Goal: Task Accomplishment & Management: Complete application form

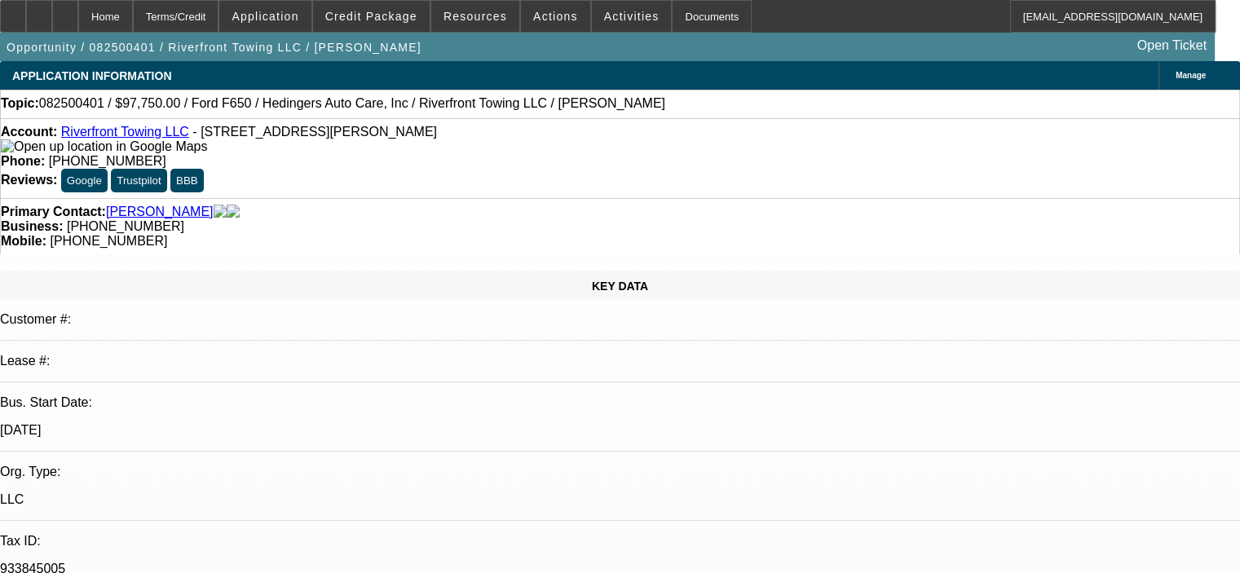
select select "0.15"
select select "2"
select select "0"
select select "0.15"
select select "2"
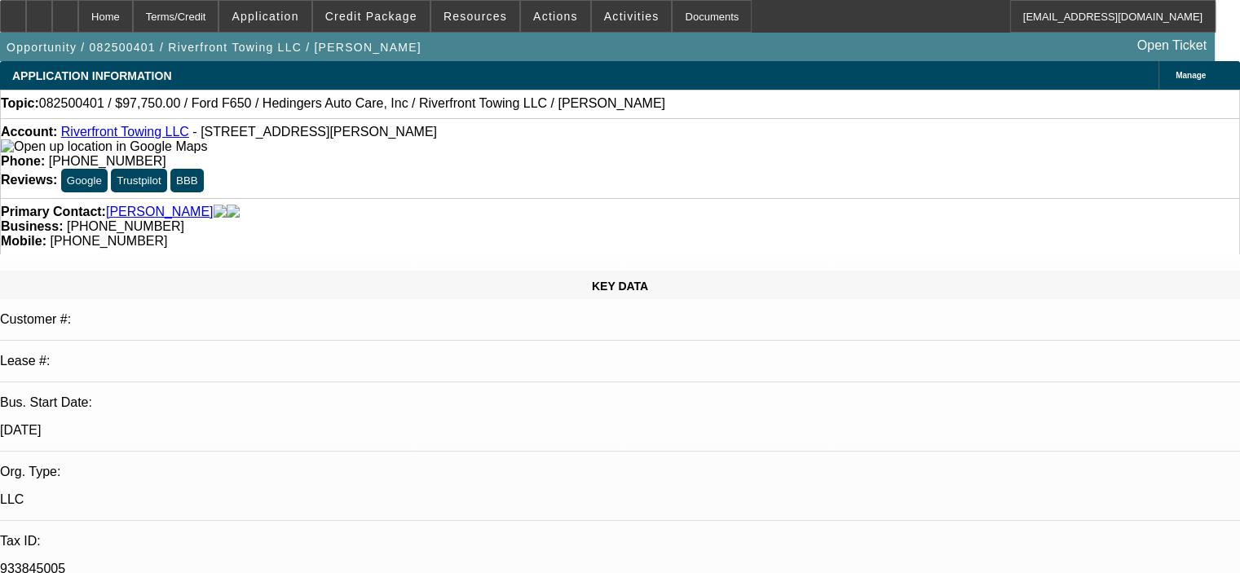
select select "0"
select select "0.15"
select select "2"
select select "0"
select select "0.15"
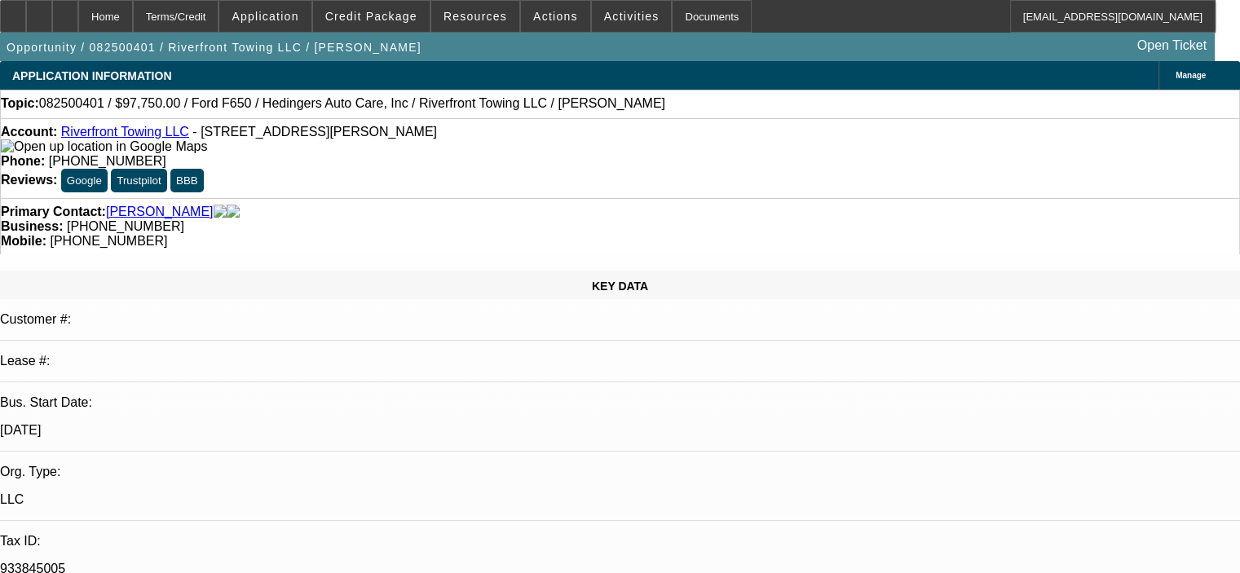
select select "2"
select select "0"
select select "1"
select select "2"
select select "6"
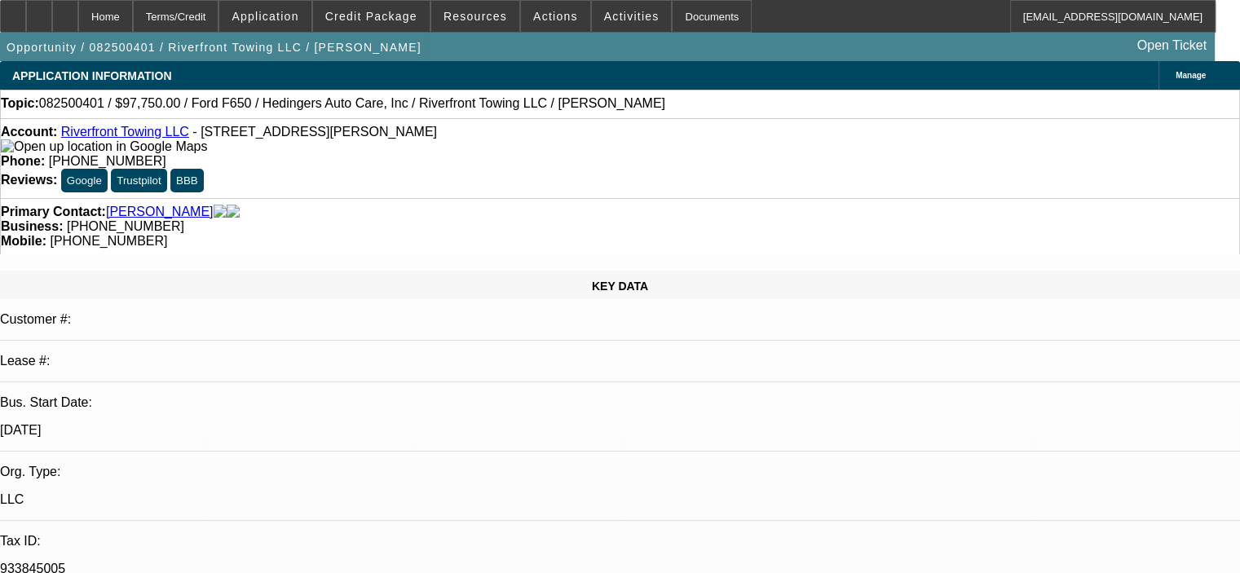
select select "1"
select select "2"
select select "6"
select select "1"
select select "2"
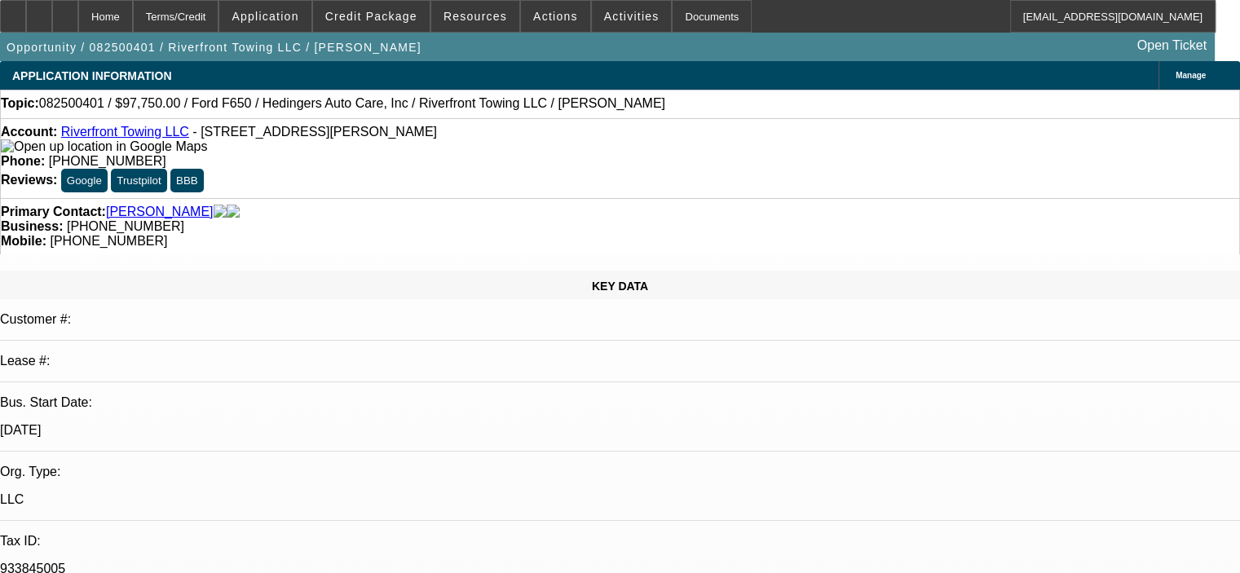
select select "6"
select select "1"
select select "2"
select select "6"
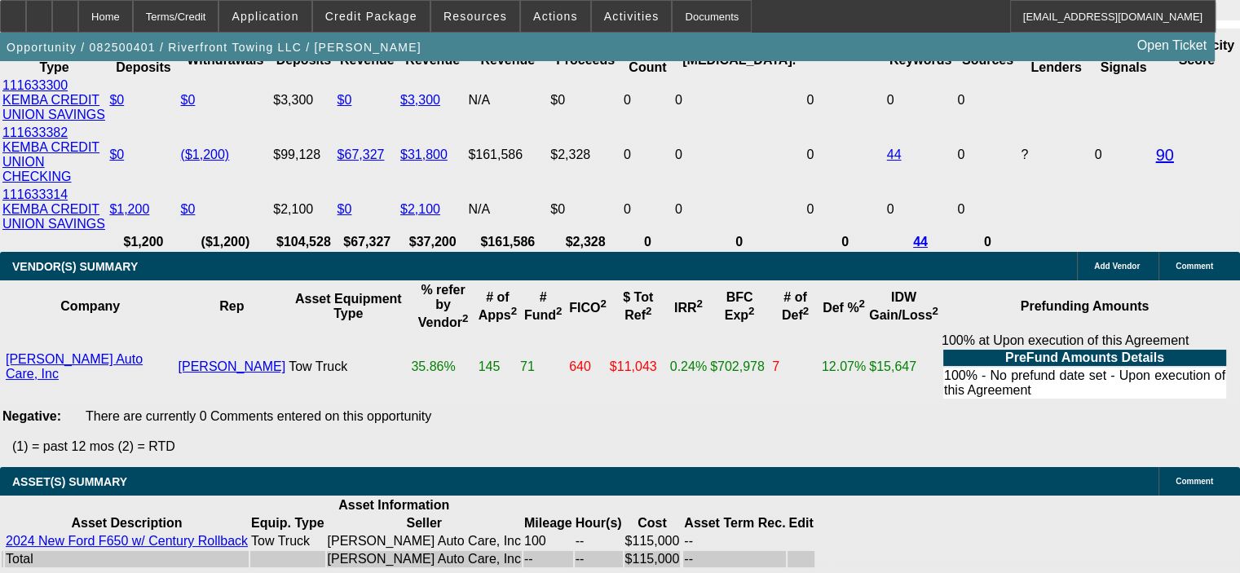
scroll to position [3180, 0]
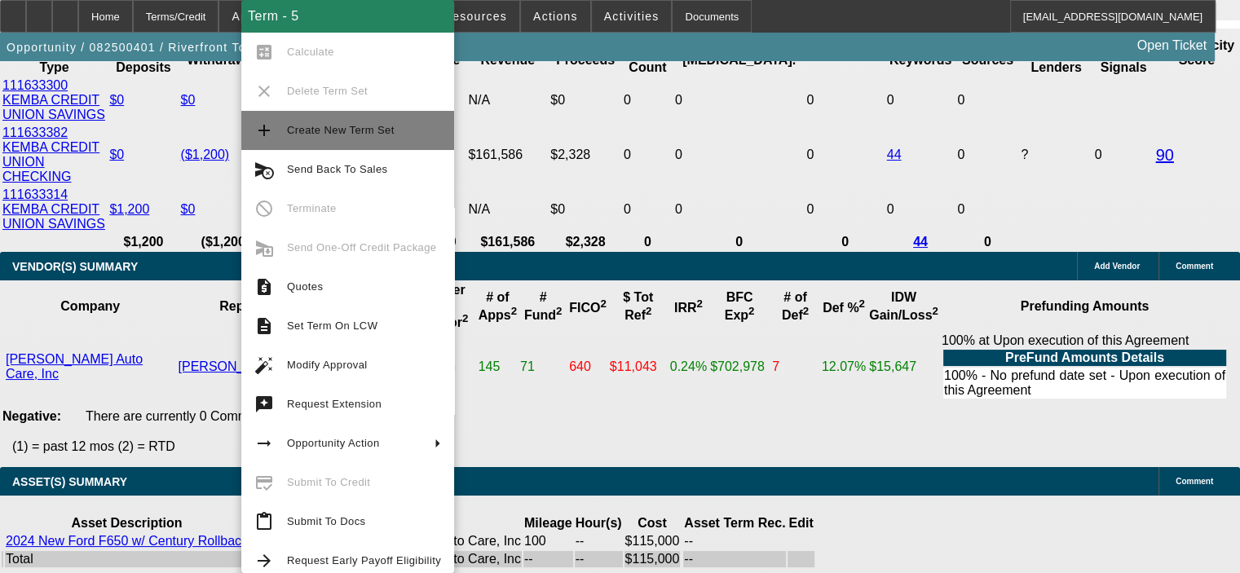
click at [347, 139] on span "Create New Term Set" at bounding box center [364, 131] width 154 height 20
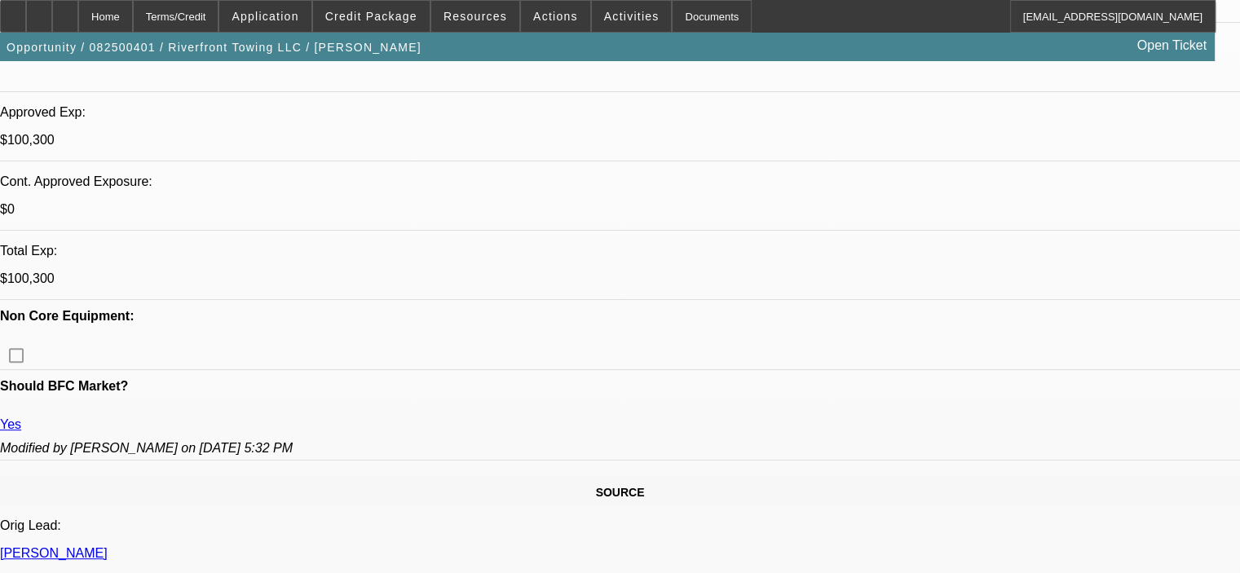
select select "0.15"
select select "2"
select select "0"
select select "0.15"
select select "2"
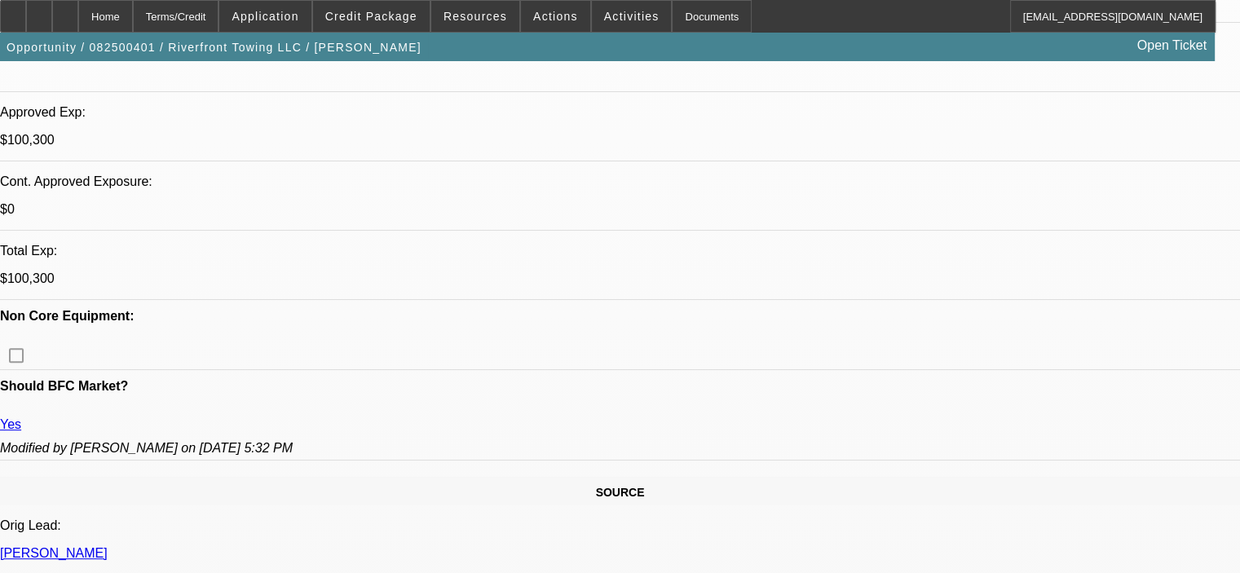
select select "0"
select select "0.15"
select select "2"
select select "0"
select select "0.15"
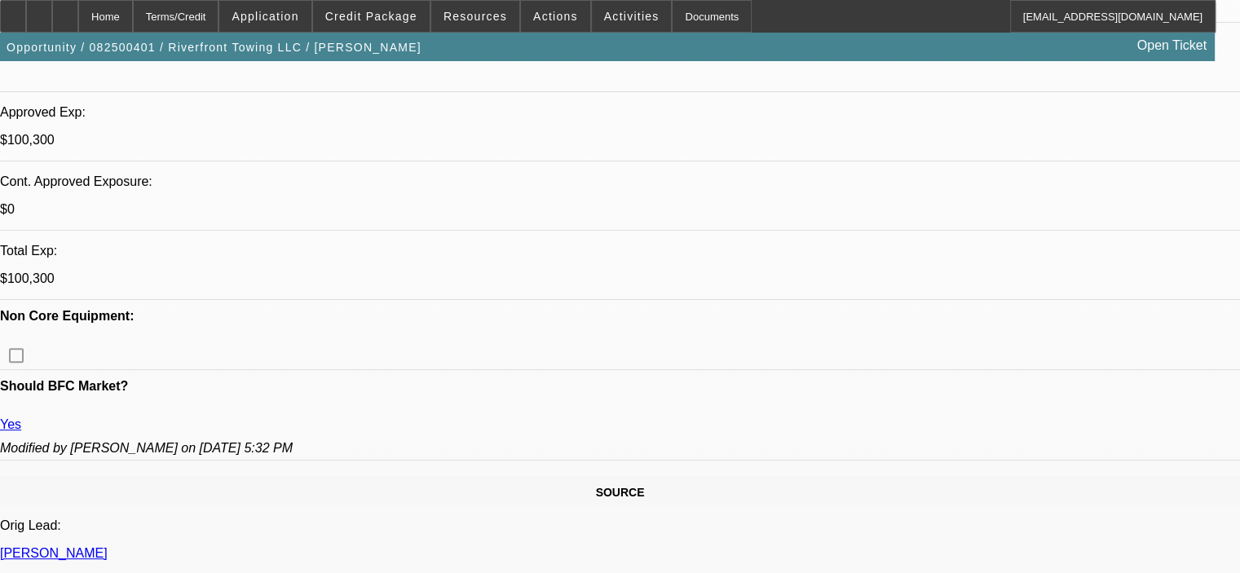
select select "2"
select select "0"
select select "1"
select select "2"
select select "6"
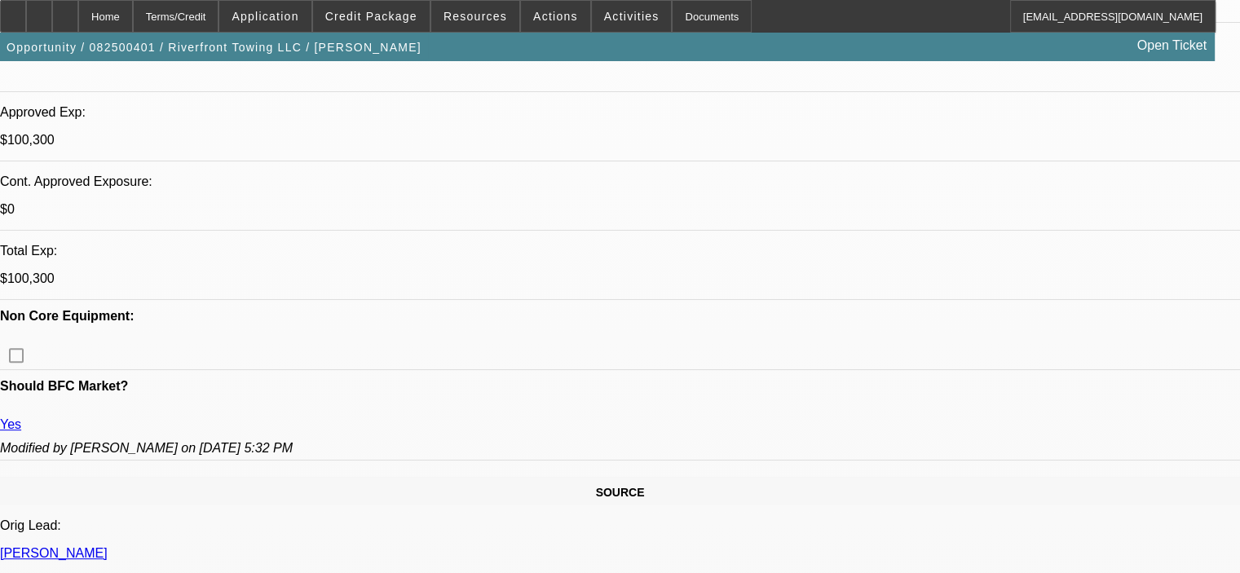
select select "1"
select select "2"
select select "6"
select select "1"
select select "2"
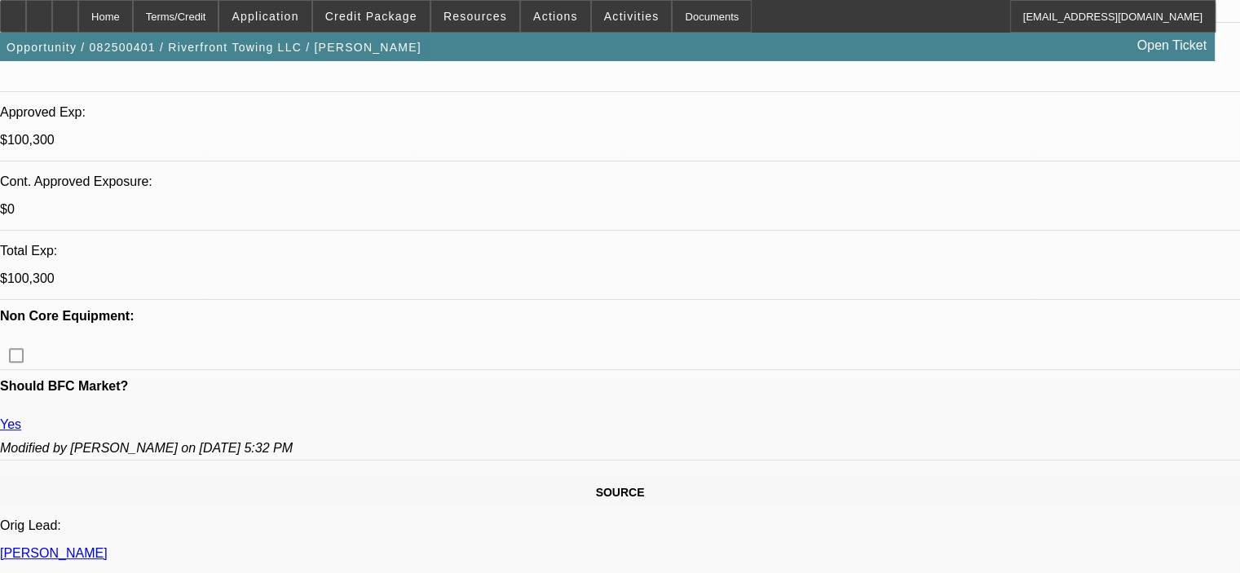
select select "6"
select select "1"
select select "2"
select select "6"
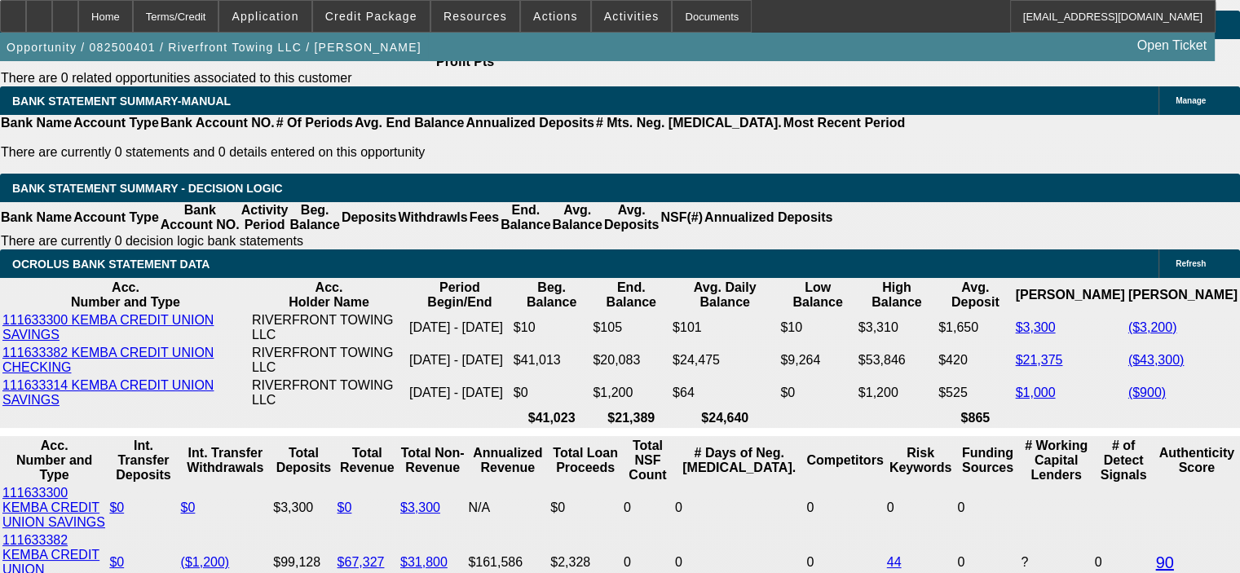
scroll to position [3017, 0]
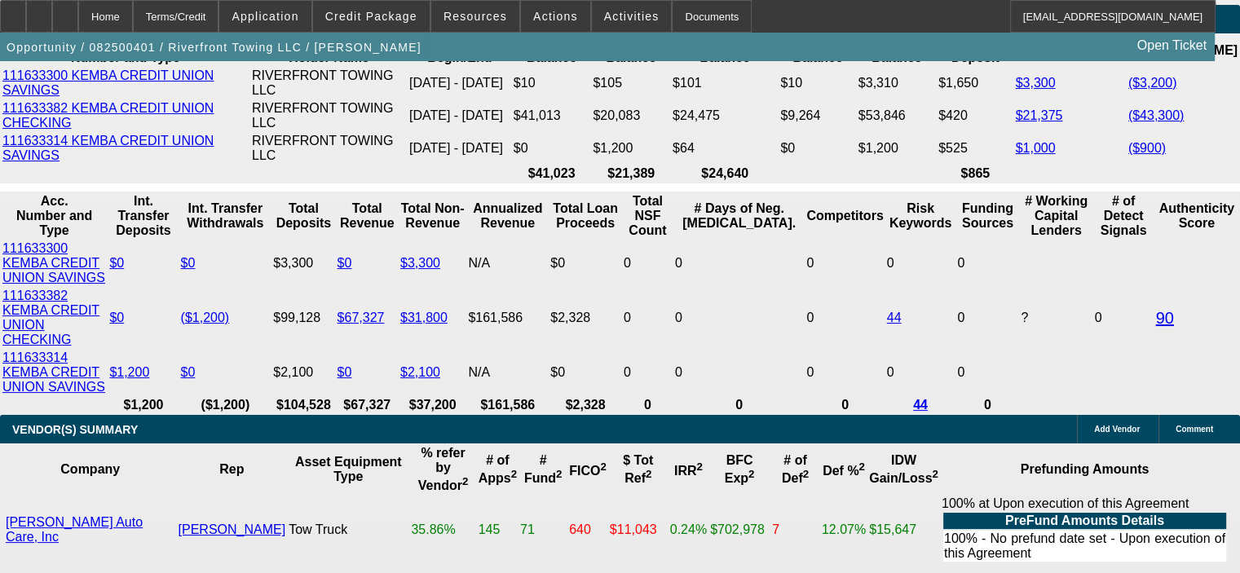
drag, startPoint x: 202, startPoint y: 482, endPoint x: 312, endPoint y: 488, distance: 110.3
type input "65"
type input "UNKNOWN"
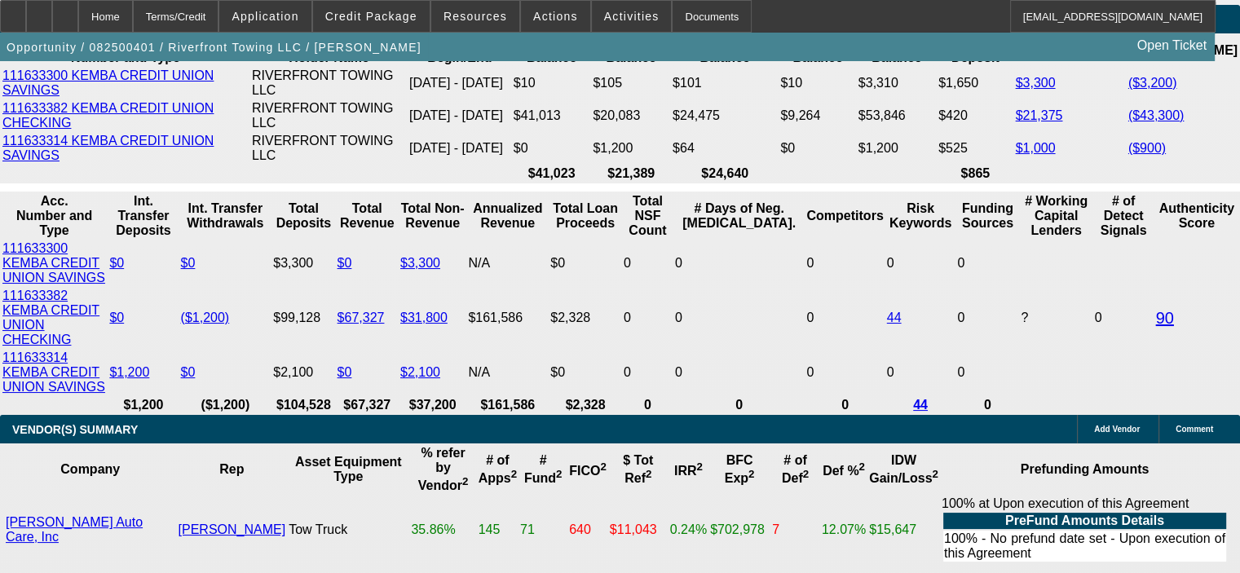
type input "$6,500.00"
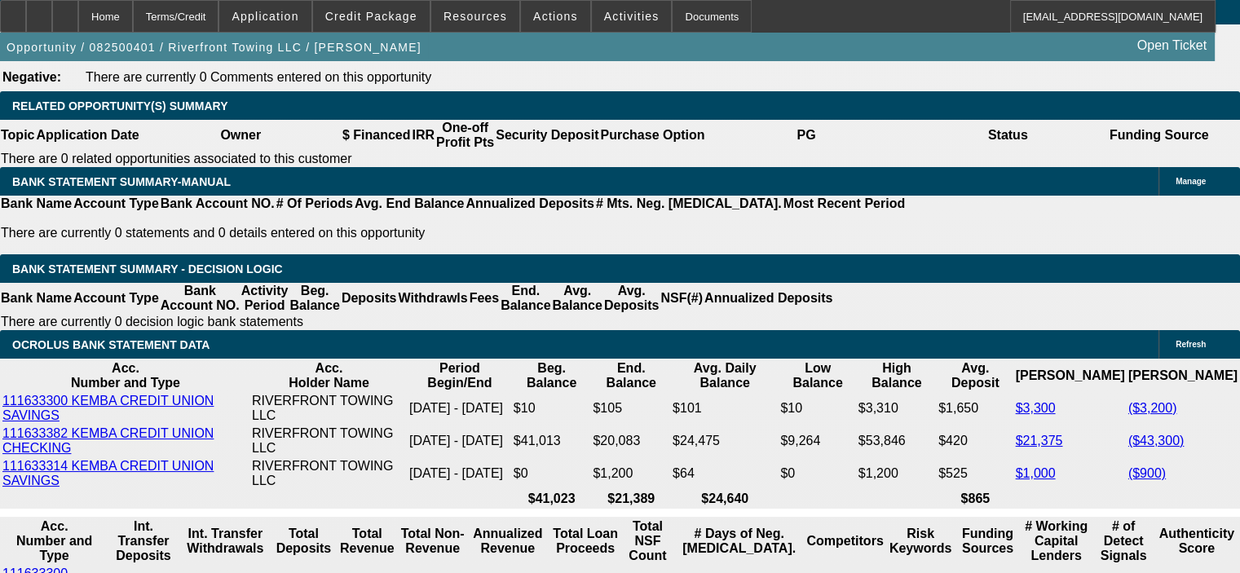
scroll to position [2691, 0]
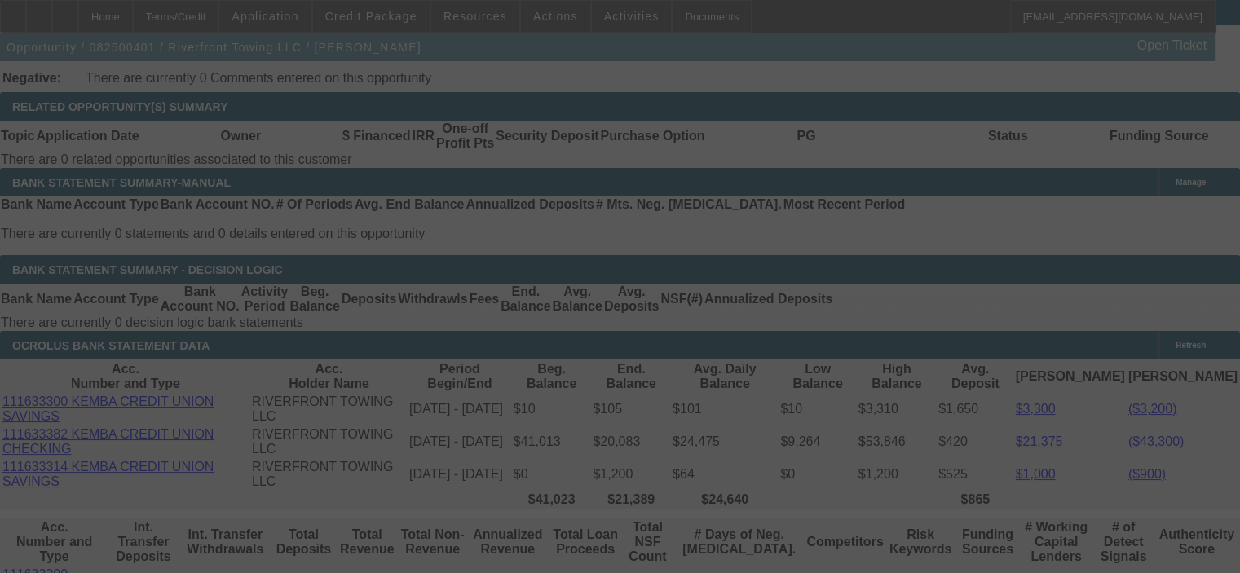
select select "0.15"
select select "2"
select select "0"
select select "6"
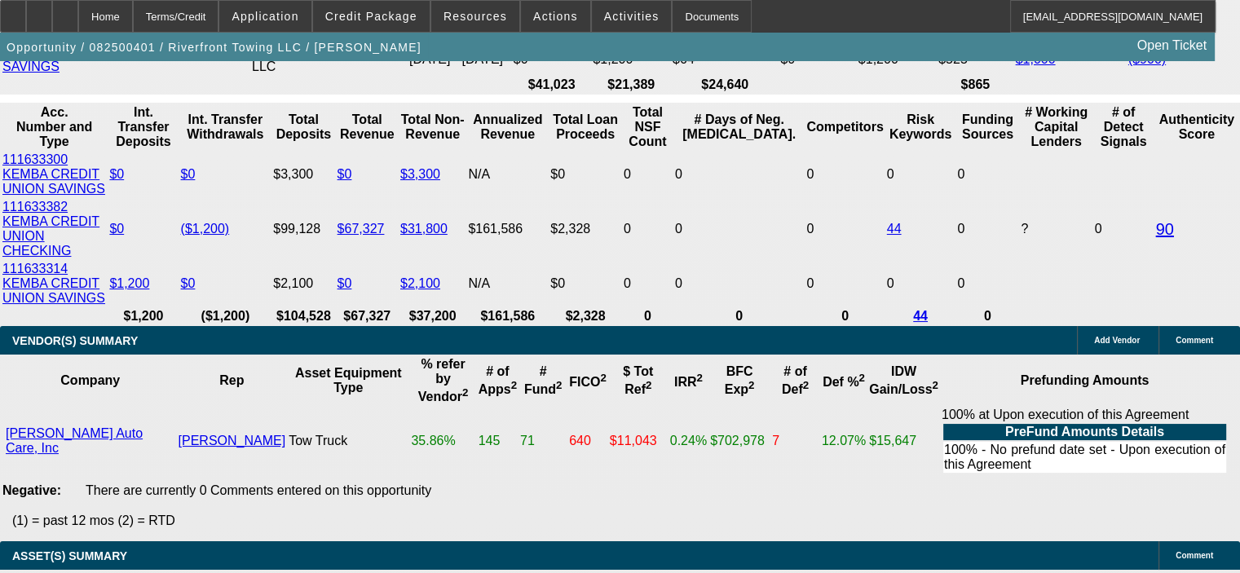
scroll to position [3098, 0]
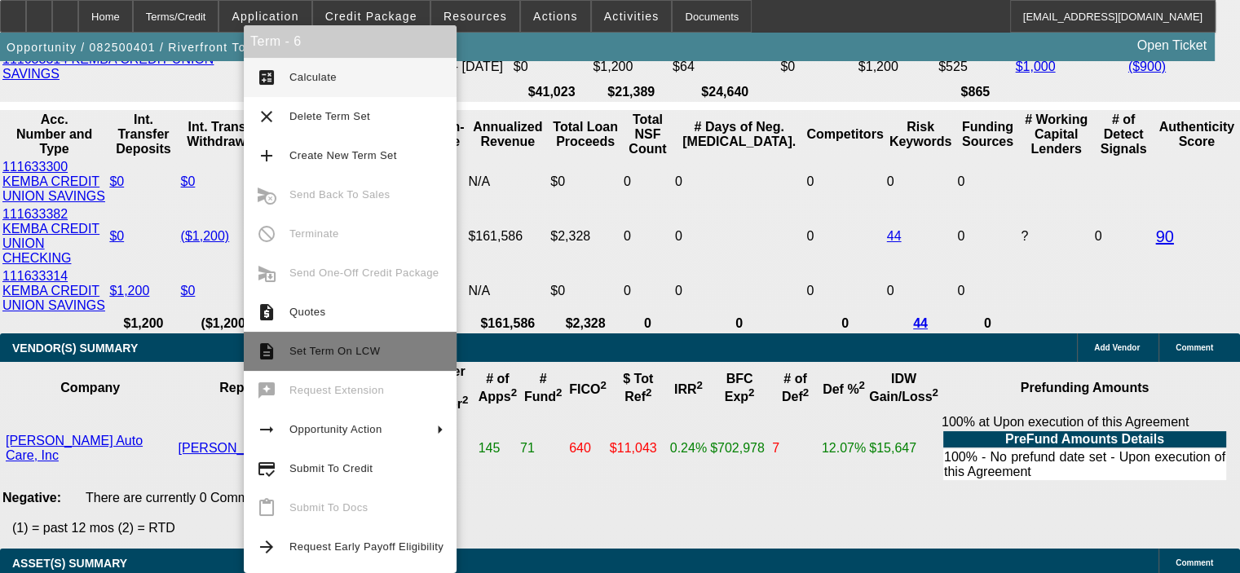
click at [320, 354] on span "Set Term On LCW" at bounding box center [334, 351] width 91 height 12
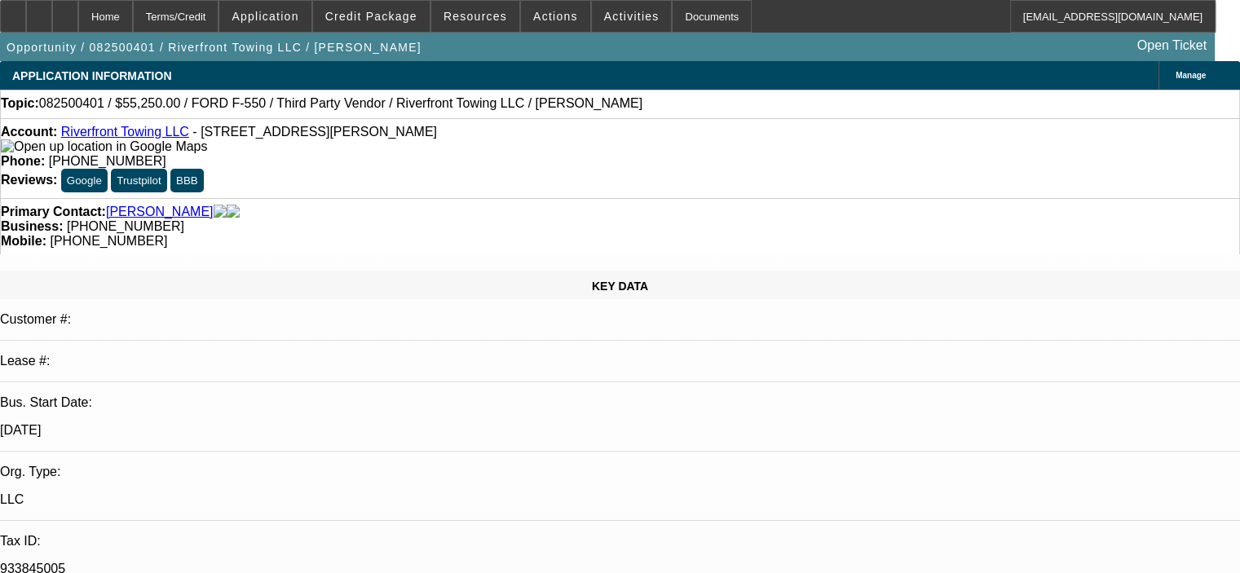
select select "0.15"
select select "2"
select select "0"
select select "6"
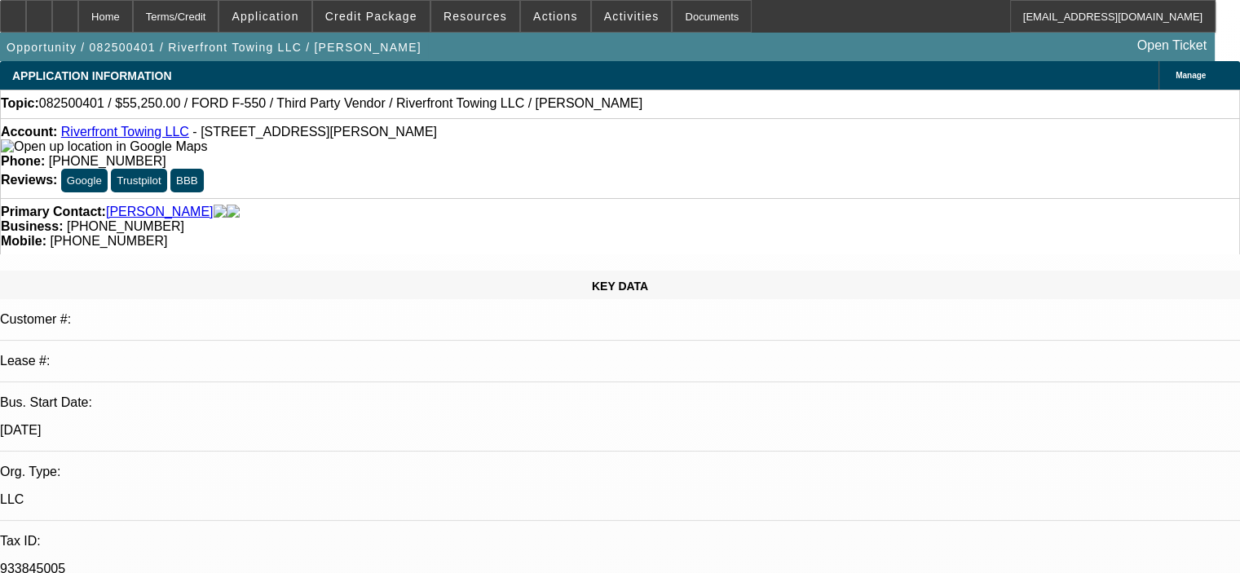
select select "0.15"
select select "2"
select select "0"
select select "6"
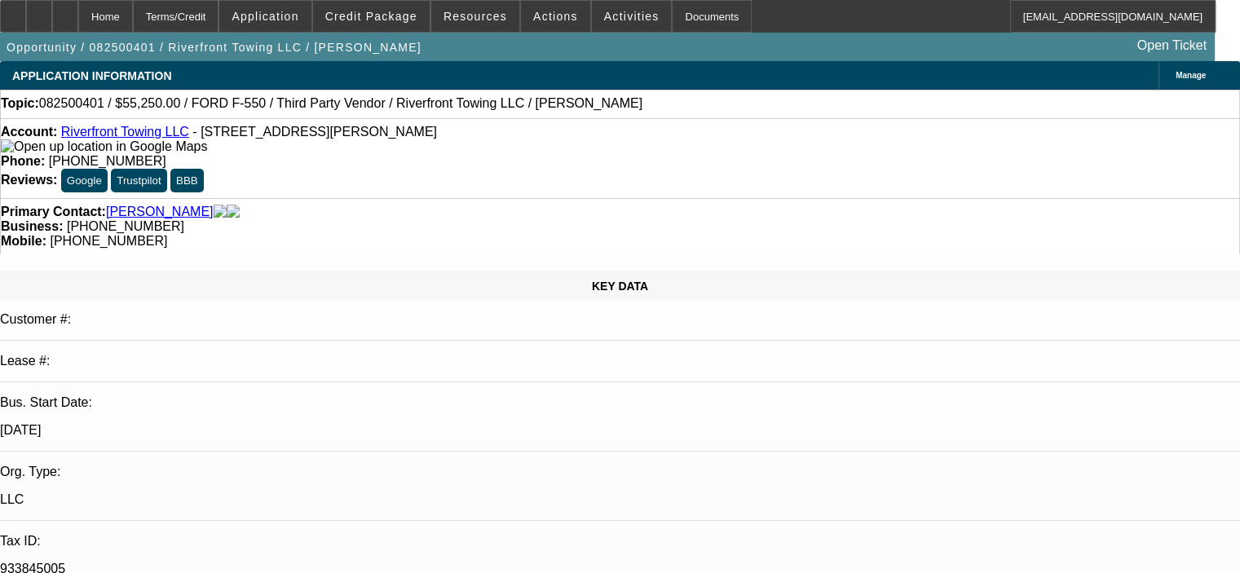
select select "0.15"
select select "2"
select select "0"
select select "6"
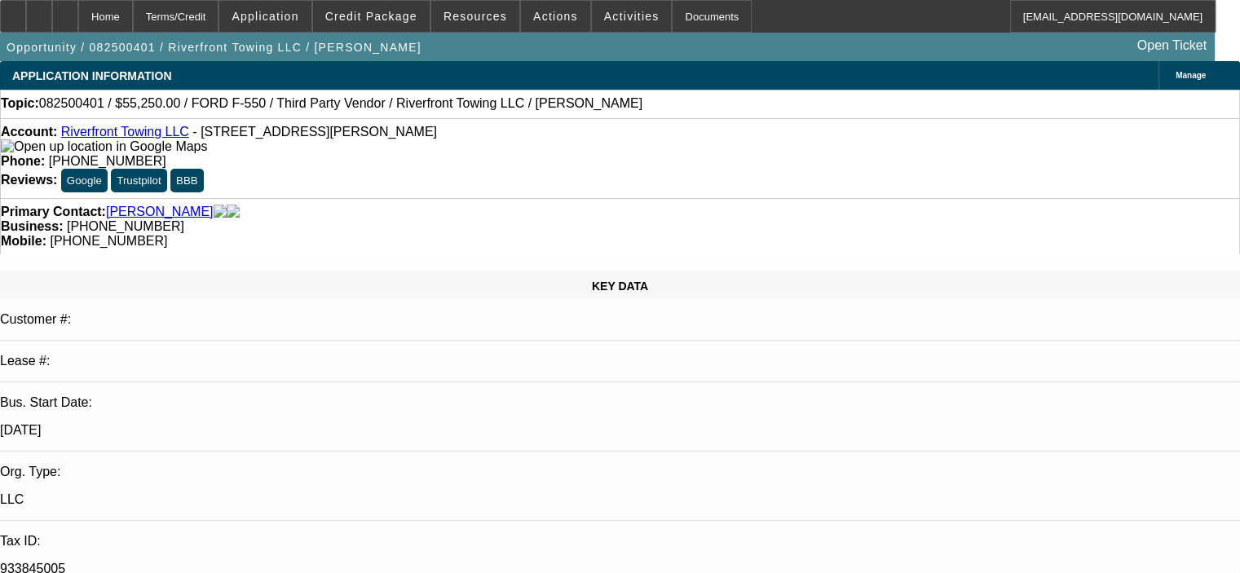
select select "0.15"
select select "2"
select select "0"
select select "6"
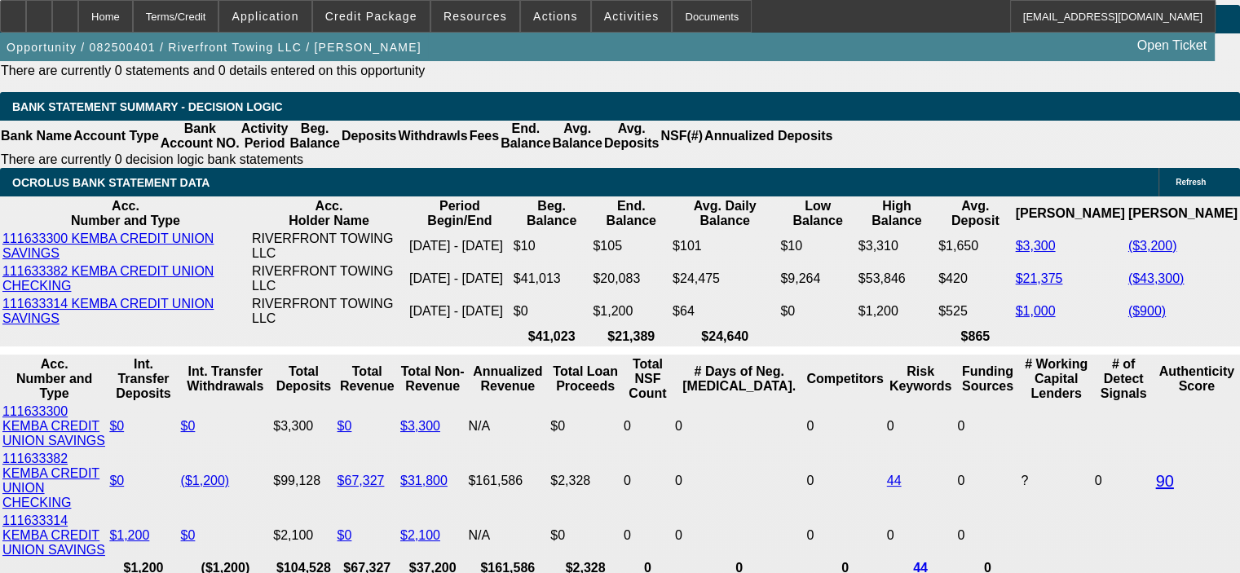
scroll to position [3017, 0]
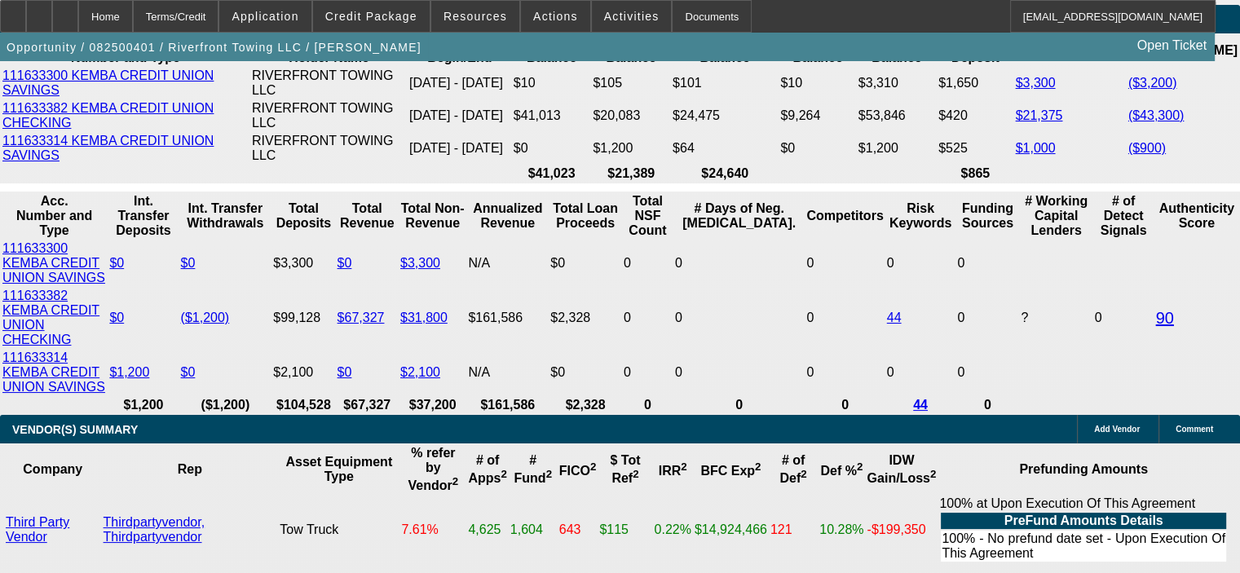
drag, startPoint x: 307, startPoint y: 498, endPoint x: 395, endPoint y: 488, distance: 88.6
type input "1"
type input "UNKNOWN"
type input "15"
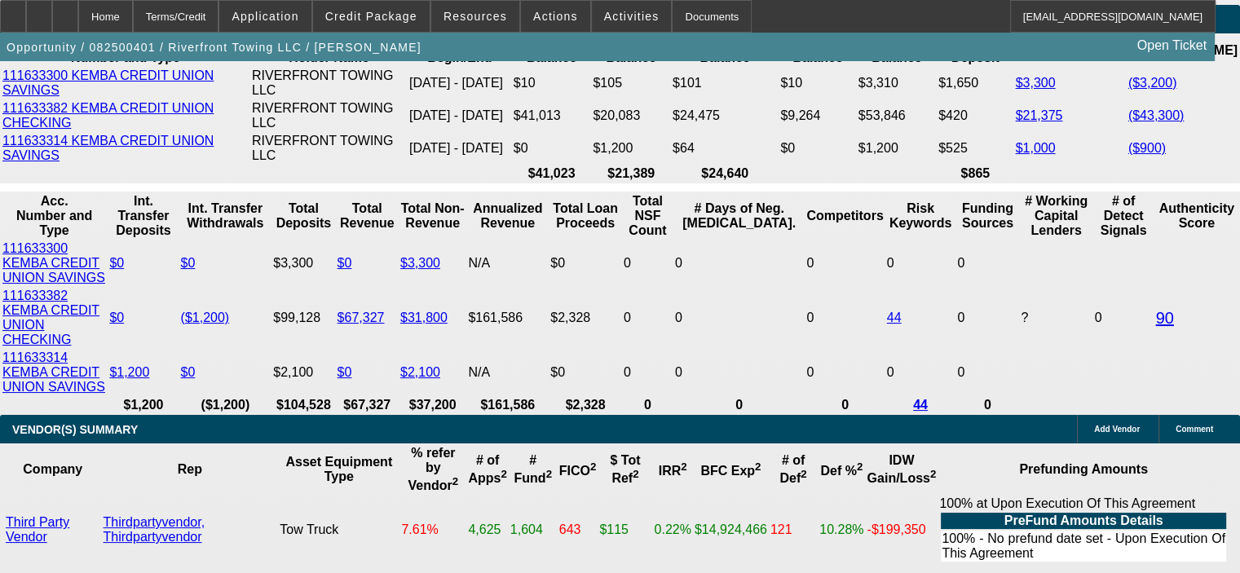
type input "$1,451.36"
type input "15."
type input "$2,902.72"
type input "15.5"
type input "$1,465.57"
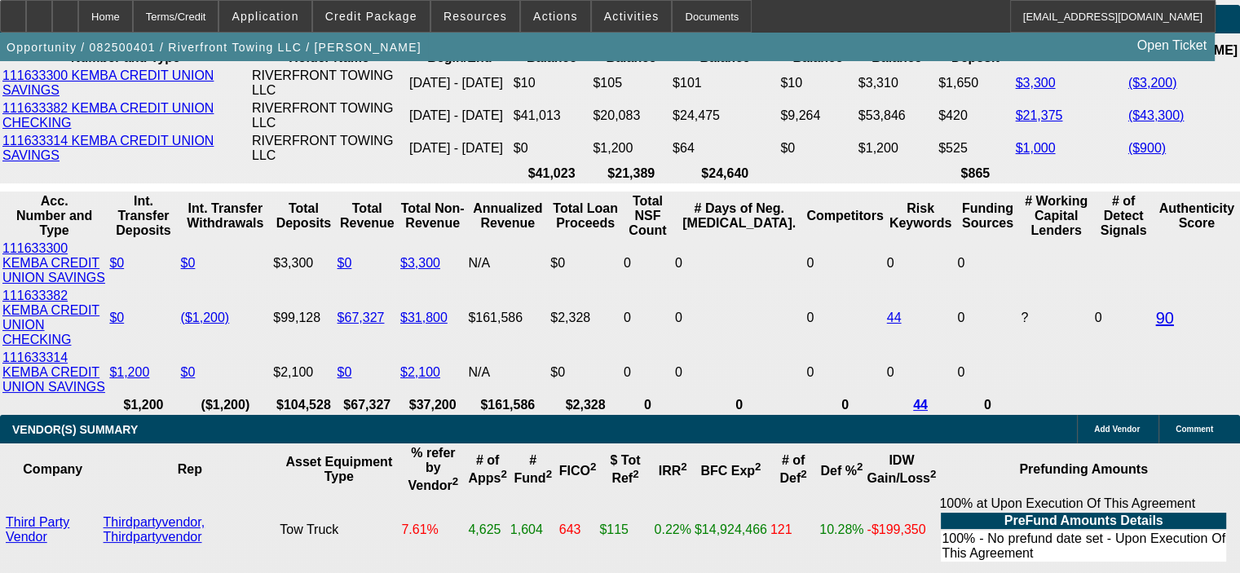
type input "$2,931.14"
type input "15."
type input "$1,451.36"
type input "$2,902.72"
type input "15.9"
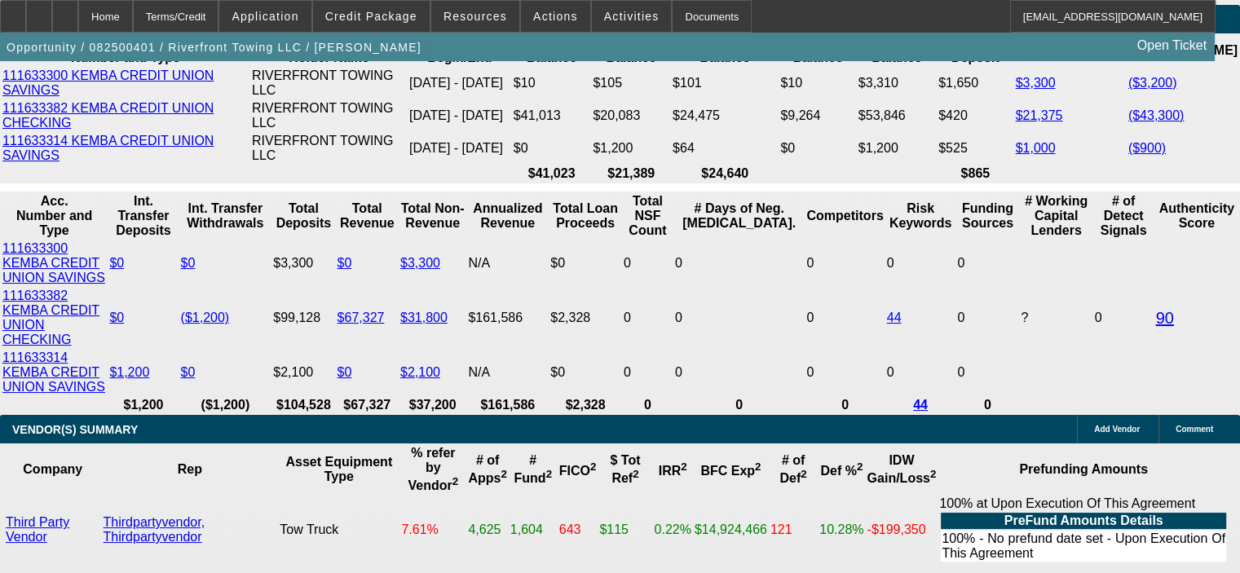
type input "$1,476.99"
type input "$2,953.98"
type input "15.9"
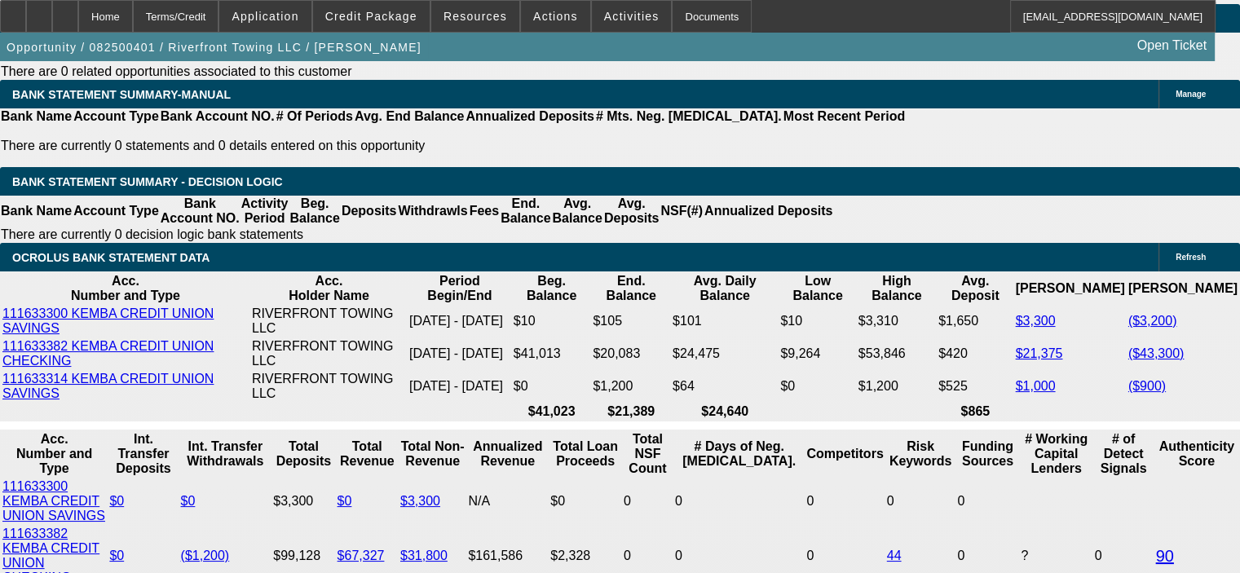
scroll to position [2772, 0]
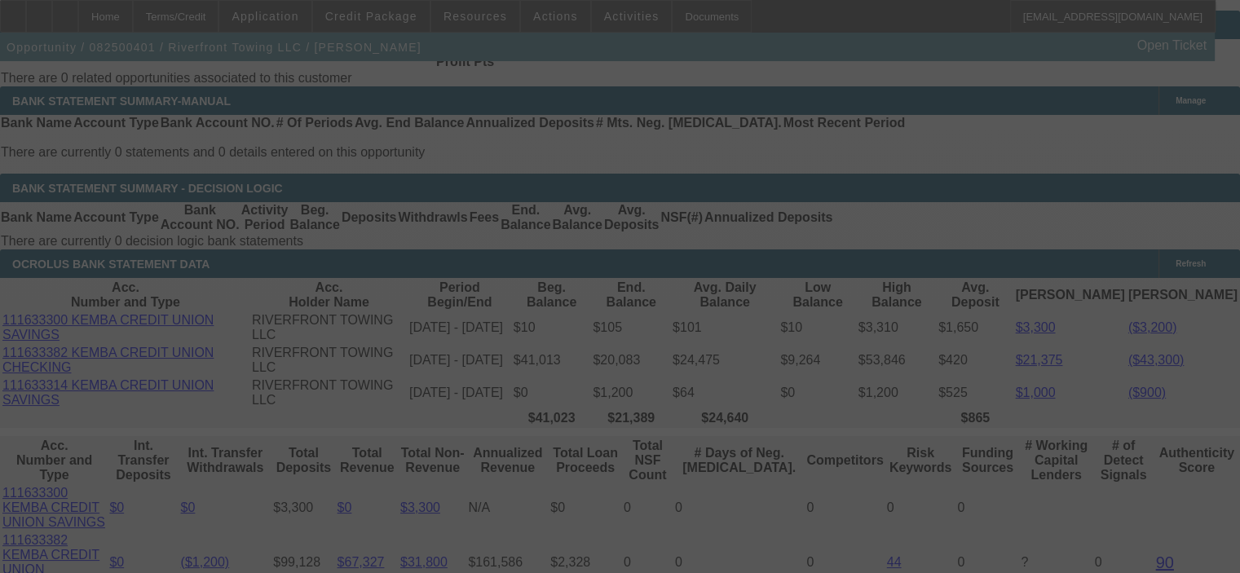
select select "0.15"
select select "2"
select select "0"
select select "6"
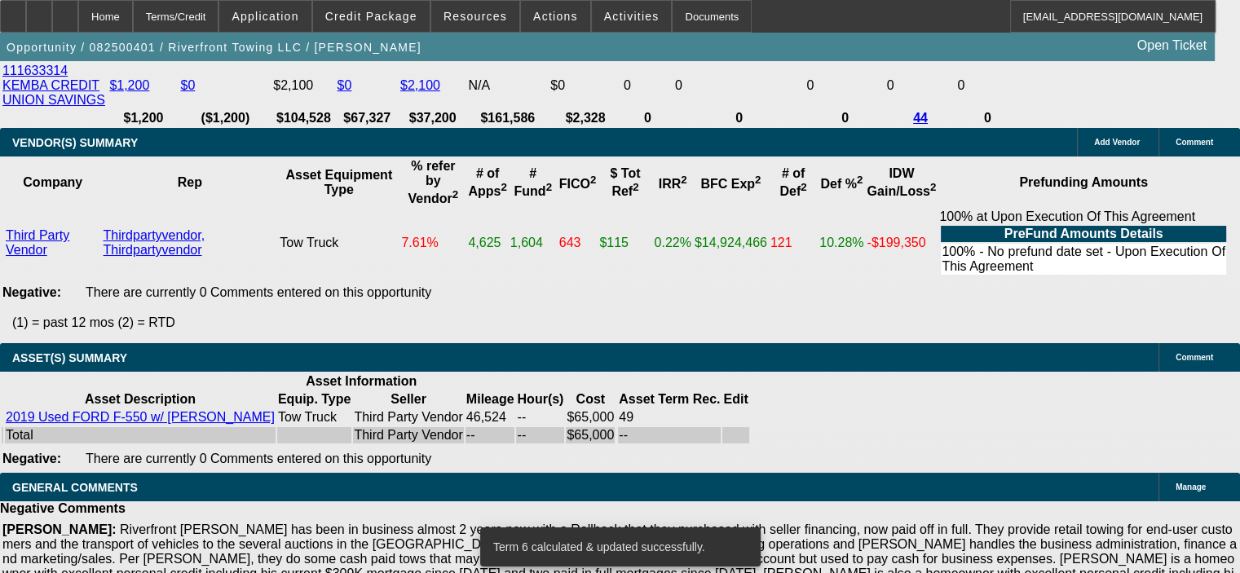
scroll to position [3343, 0]
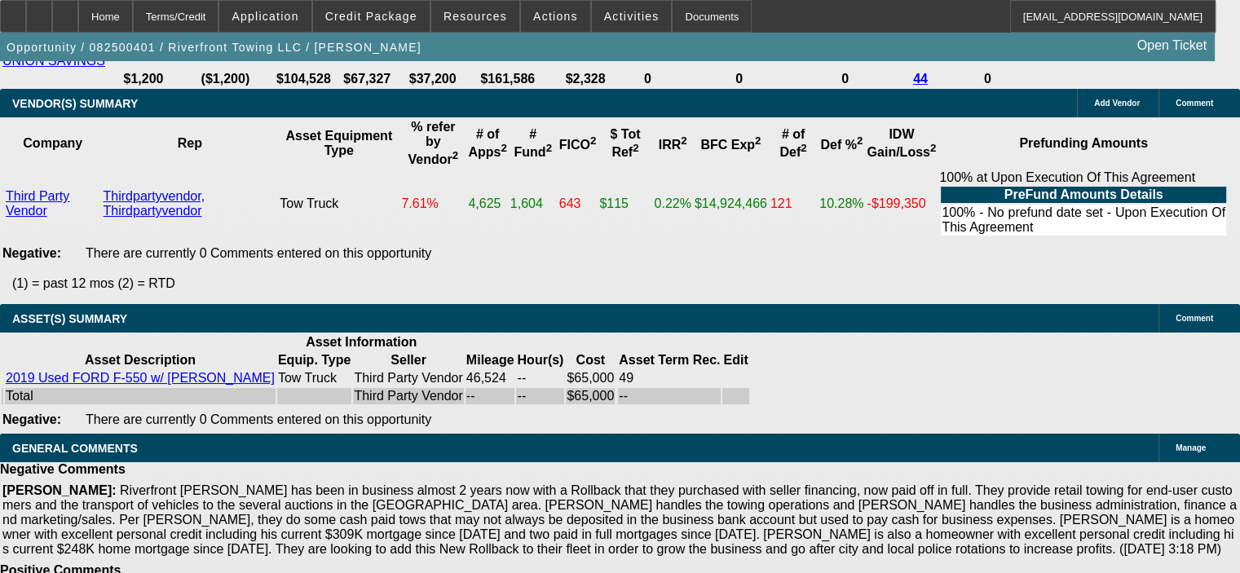
drag, startPoint x: 302, startPoint y: 168, endPoint x: 413, endPoint y: 167, distance: 110.1
type input "UNKNOWN"
type input "16"
type input "$2,172.26"
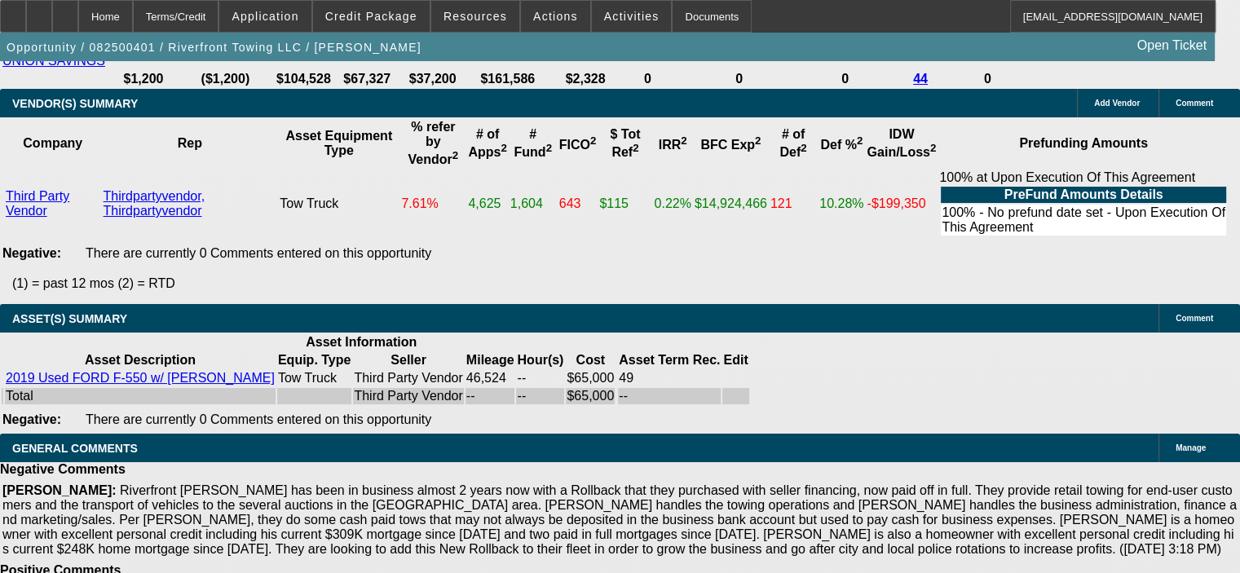
type input "$1,086.13"
type input "16."
type input "$2,959.70"
type input "$1,479.85"
type input "16.1"
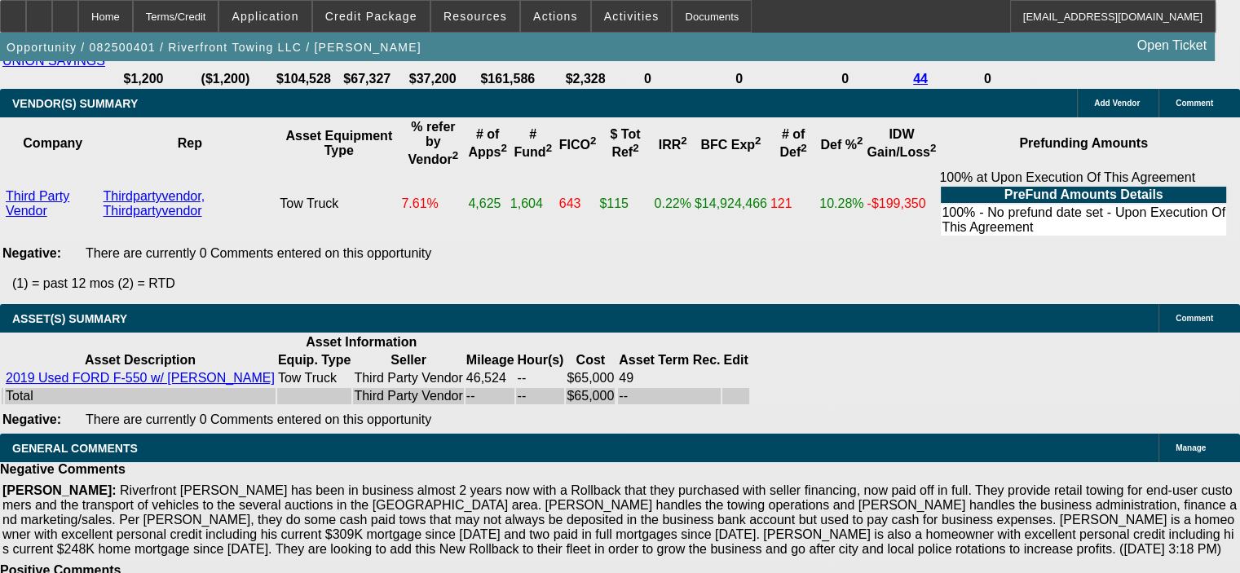
type input "$2,965.44"
type input "$1,482.72"
type input "16.1"
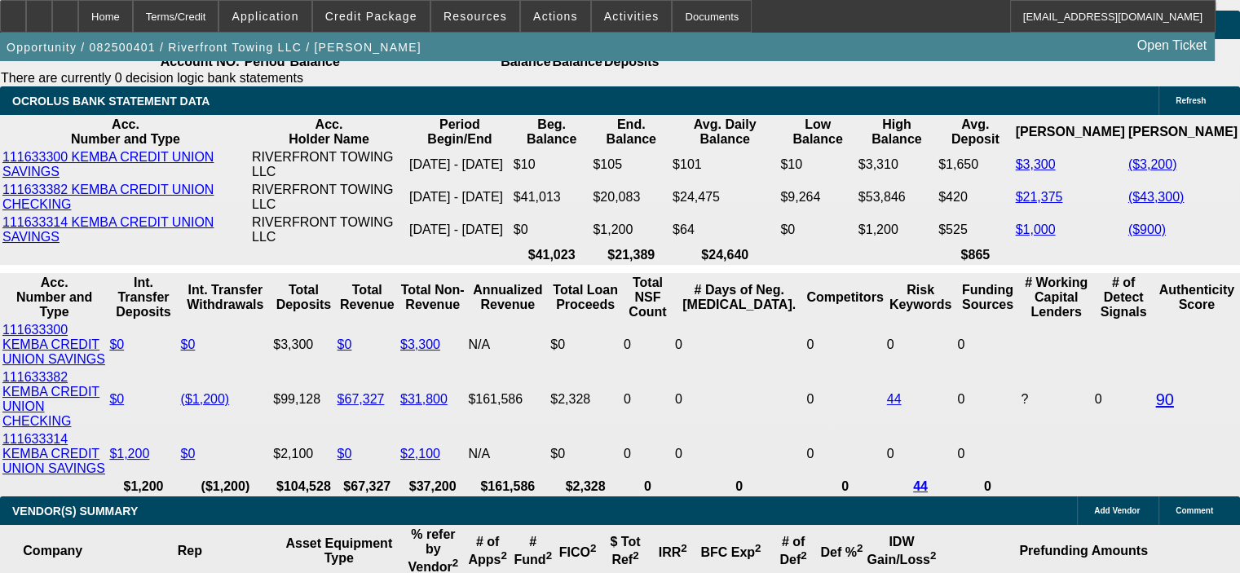
scroll to position [2772, 0]
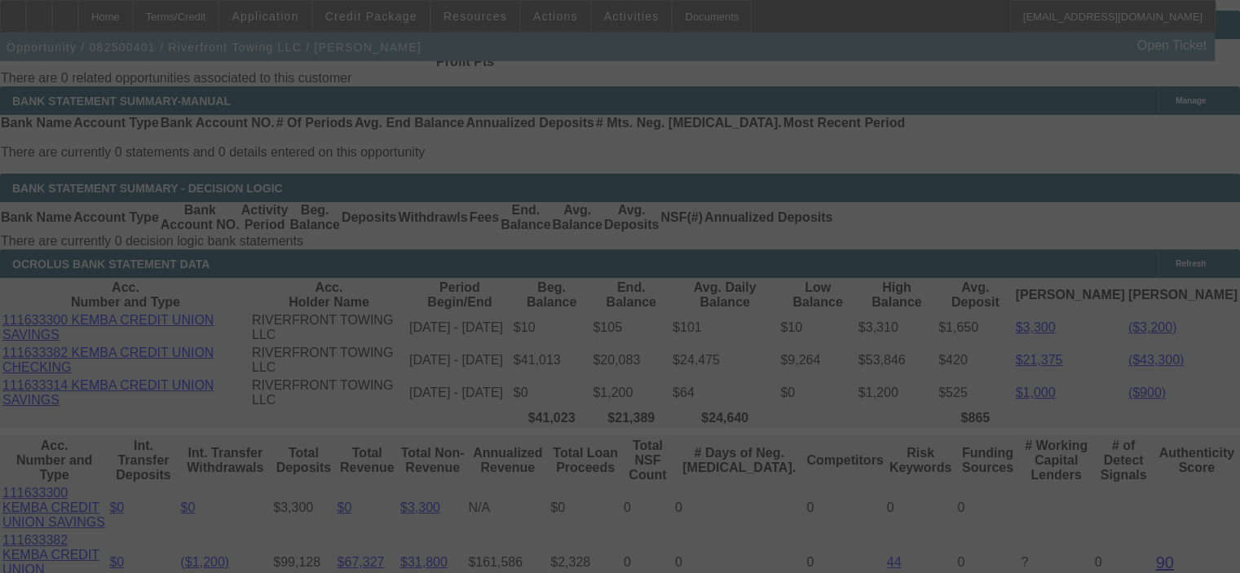
select select "0.15"
select select "2"
select select "0"
select select "6"
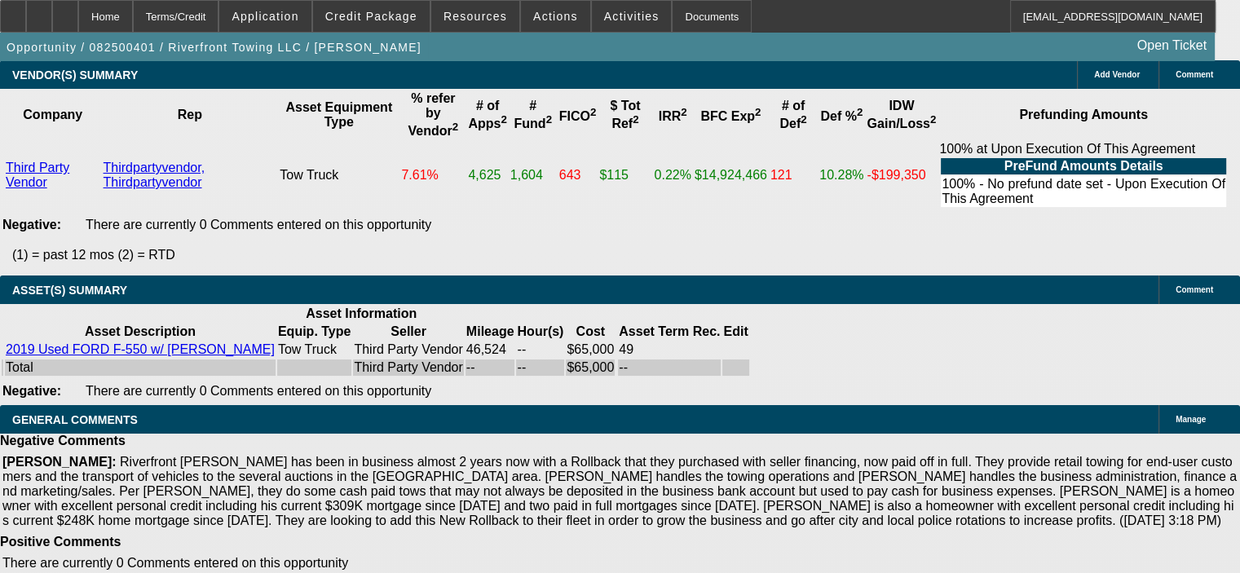
scroll to position [3343, 0]
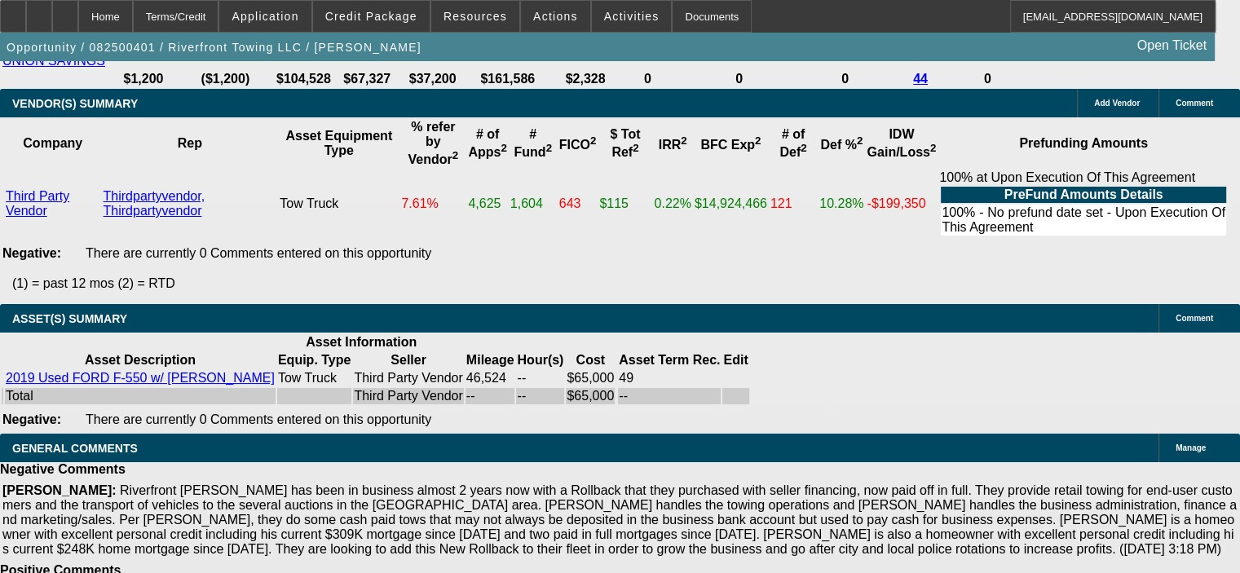
drag, startPoint x: 303, startPoint y: 174, endPoint x: 412, endPoint y: 170, distance: 108.5
type input "1"
type input "UNKNOWN"
type input "16"
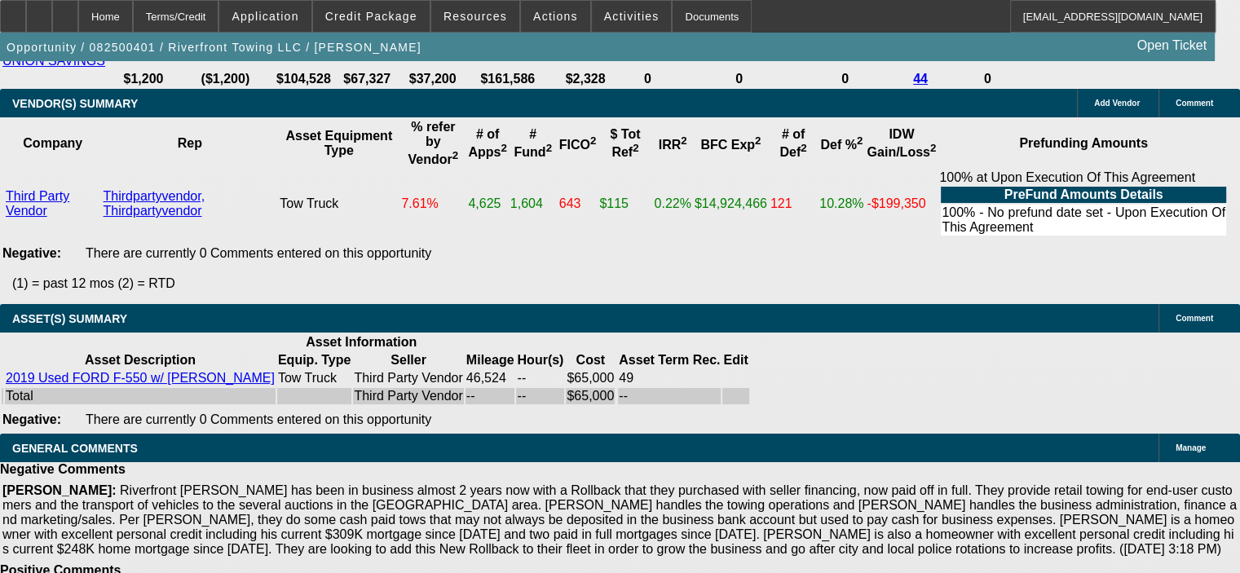
type input "$1,086.13"
type input "16."
type input "$2,172.26"
type input "16.5"
type input "$1,494.21"
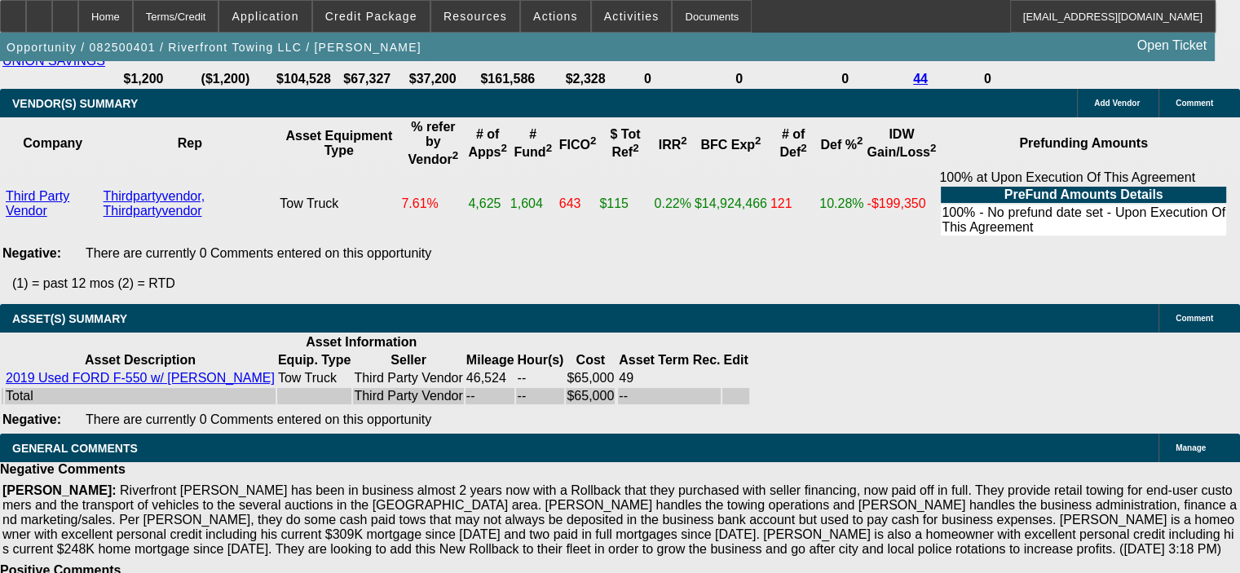
type input "$2,988.42"
type input "$1,479.85"
type input "$2,959.70"
type input "16.5"
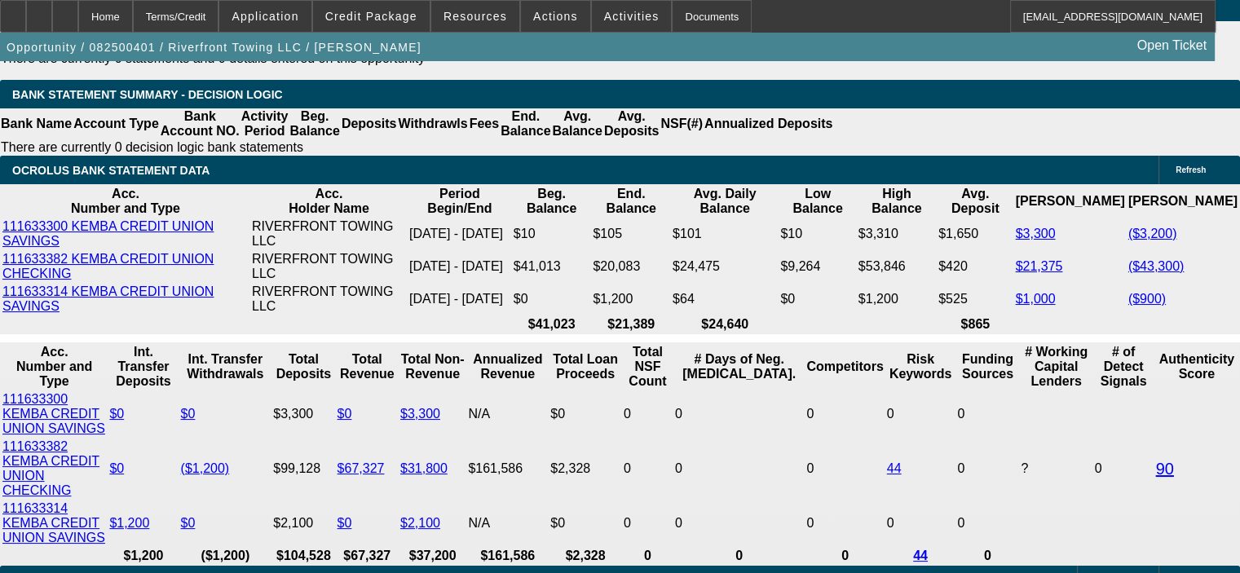
scroll to position [2854, 0]
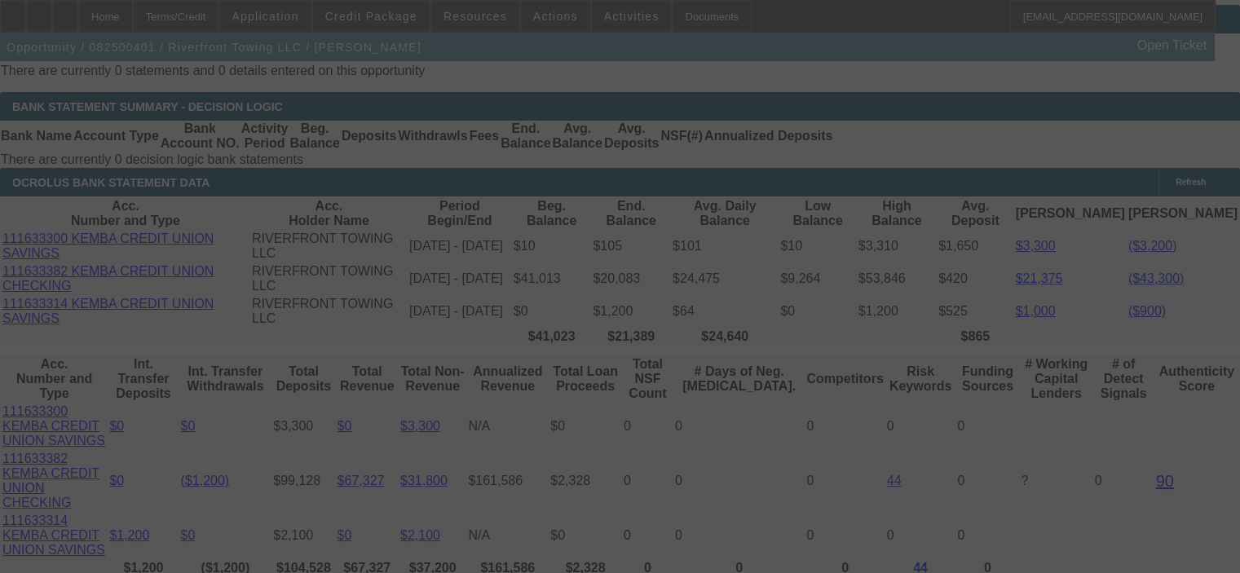
select select "0.15"
select select "2"
select select "0"
select select "6"
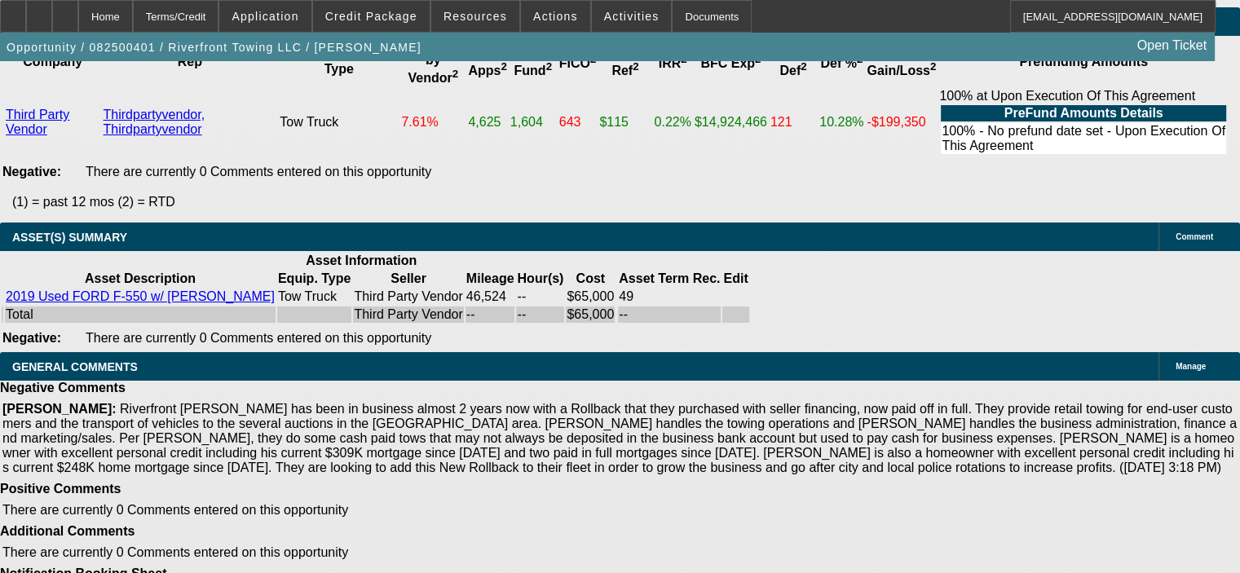
scroll to position [3261, 0]
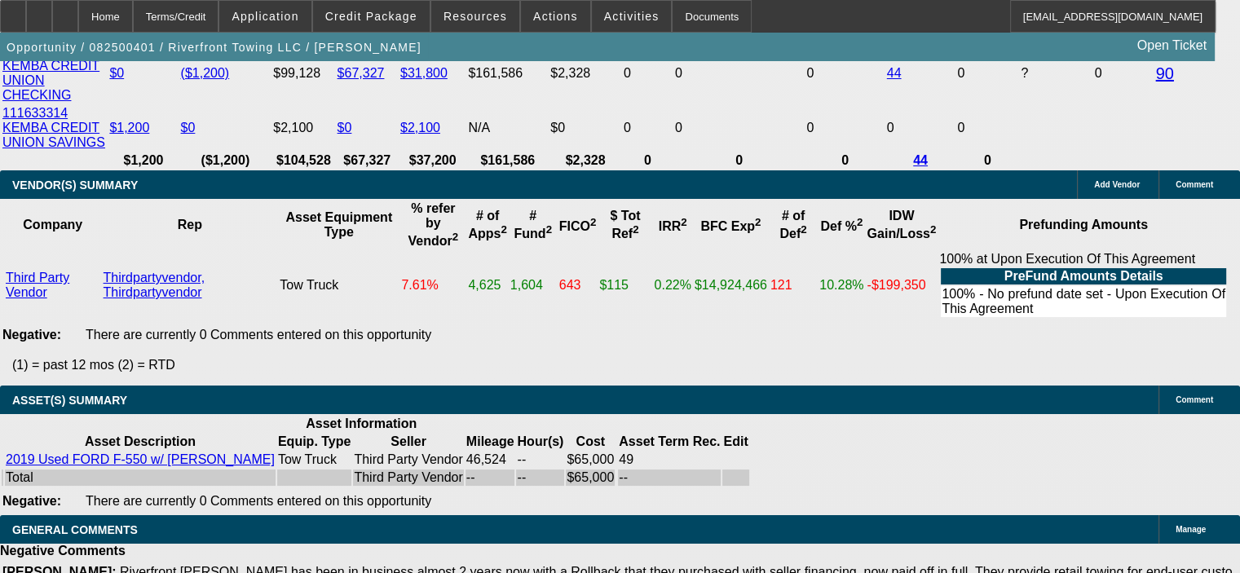
drag, startPoint x: 318, startPoint y: 246, endPoint x: 385, endPoint y: 249, distance: 66.9
type input "UNKNOWN"
type input "16"
type input "$2,172.26"
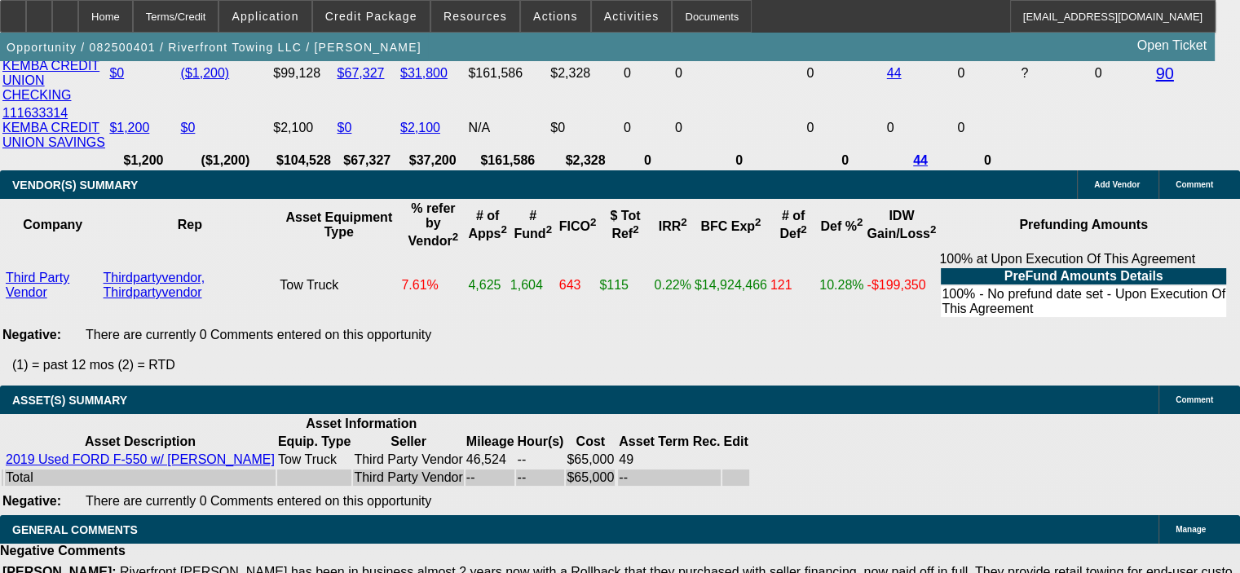
type input "$1,086.13"
type input "16.9"
type input "$2,959.70"
type input "$1,479.85"
type input "$3,011.52"
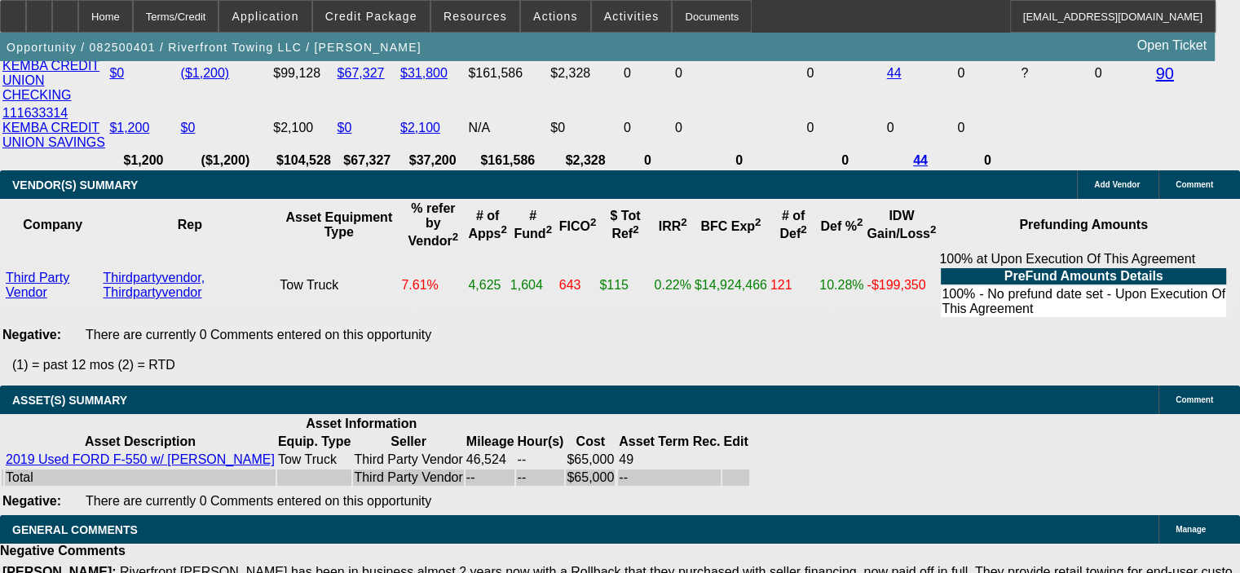
type input "$1,505.76"
type input "16."
type input "$2,959.70"
type input "$1,479.85"
type input "16.7"
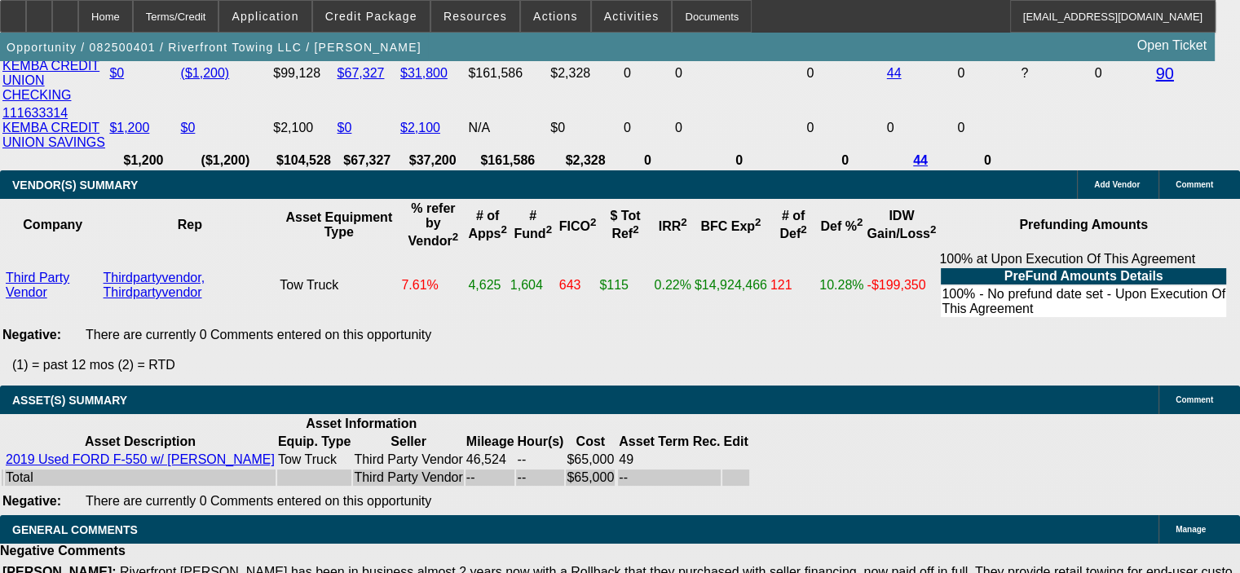
type input "$2,999.96"
type input "$1,499.98"
type input "16.7"
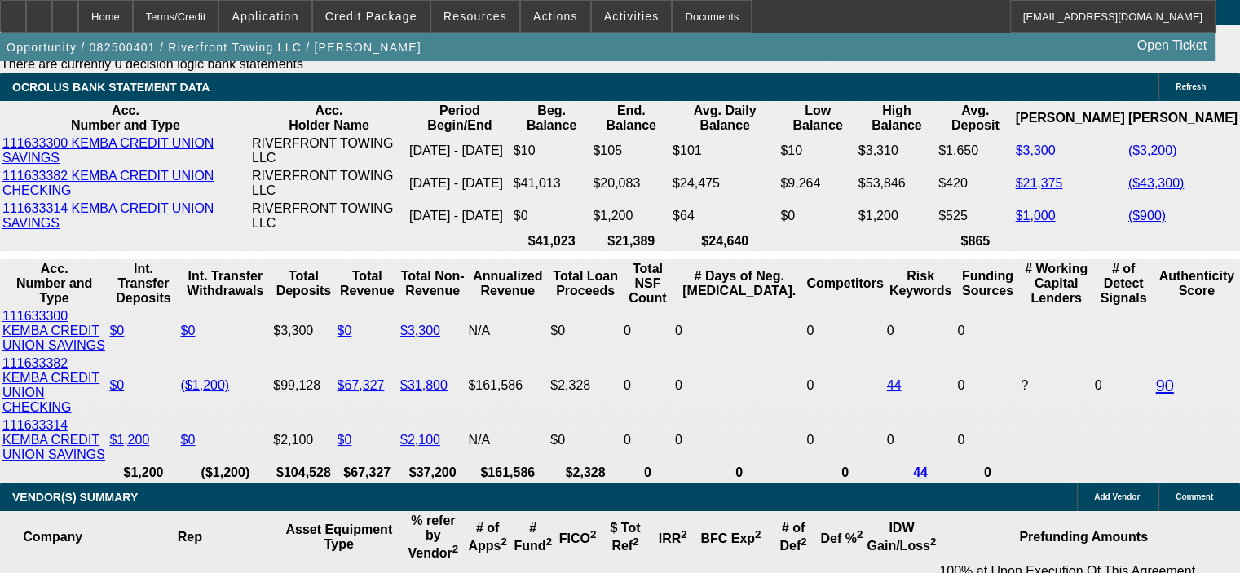
scroll to position [2854, 0]
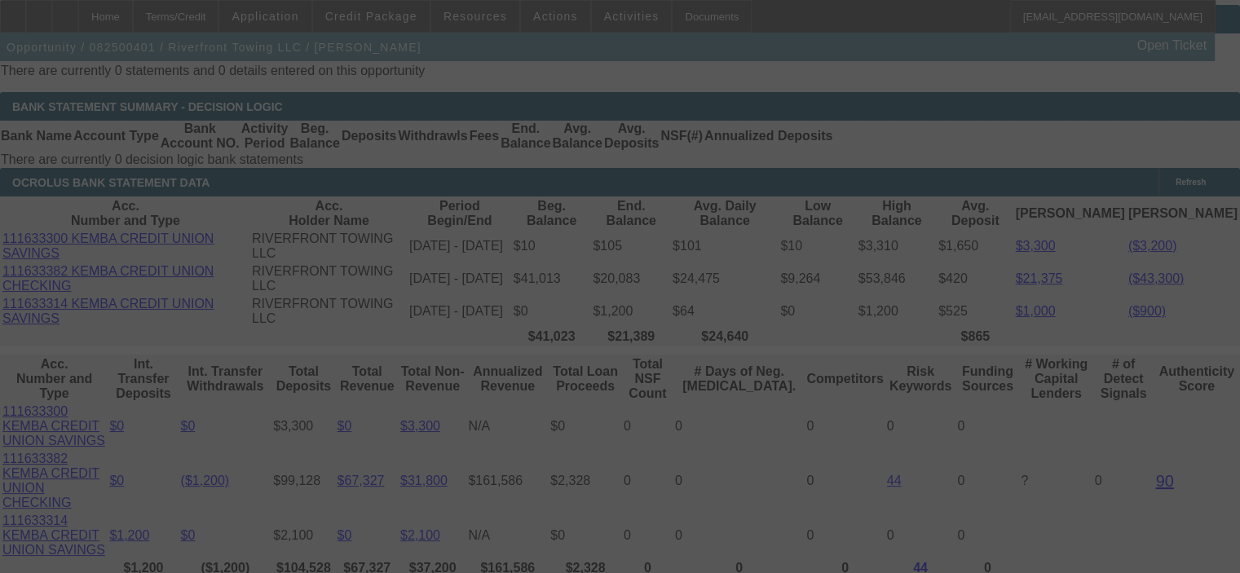
select select "0.15"
select select "2"
select select "0"
select select "6"
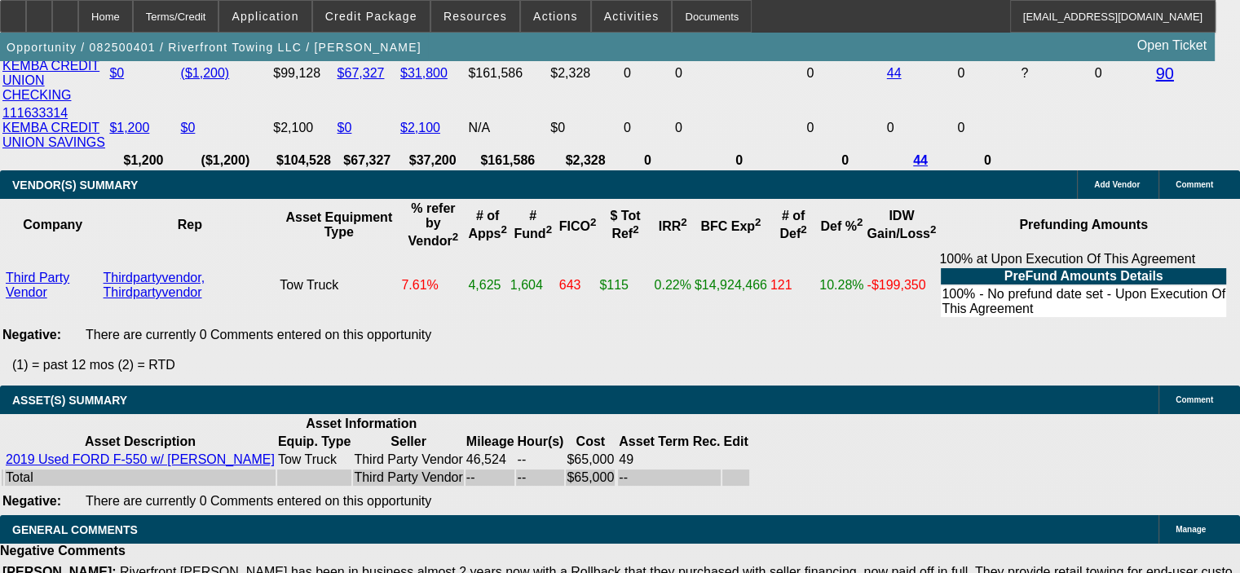
scroll to position [2935, 0]
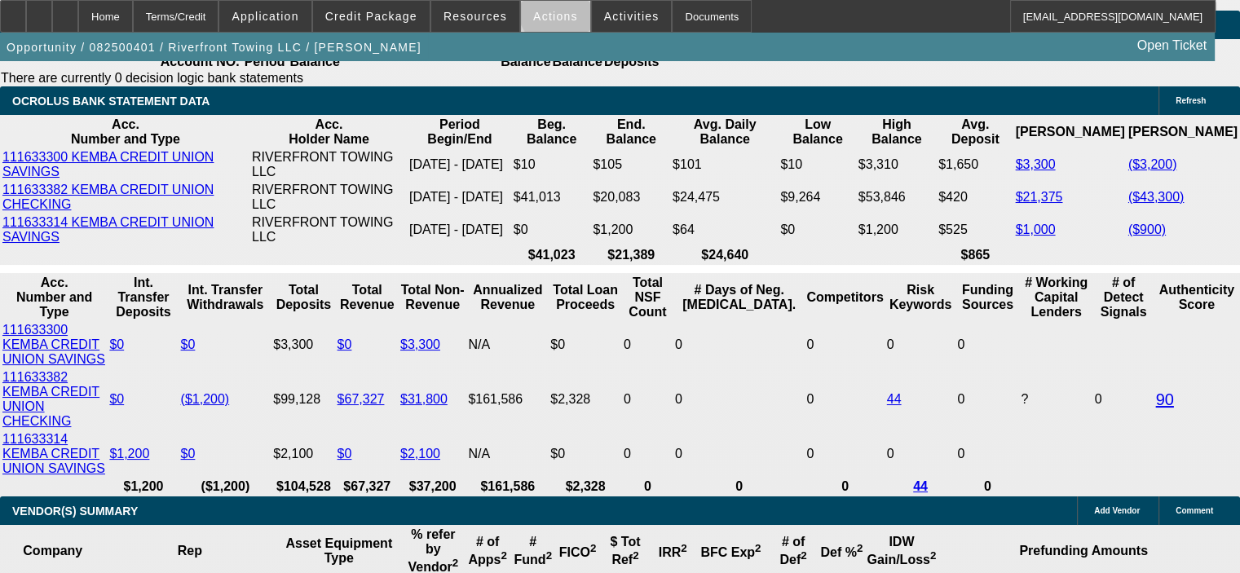
click at [554, 11] on span "Actions" at bounding box center [555, 16] width 45 height 13
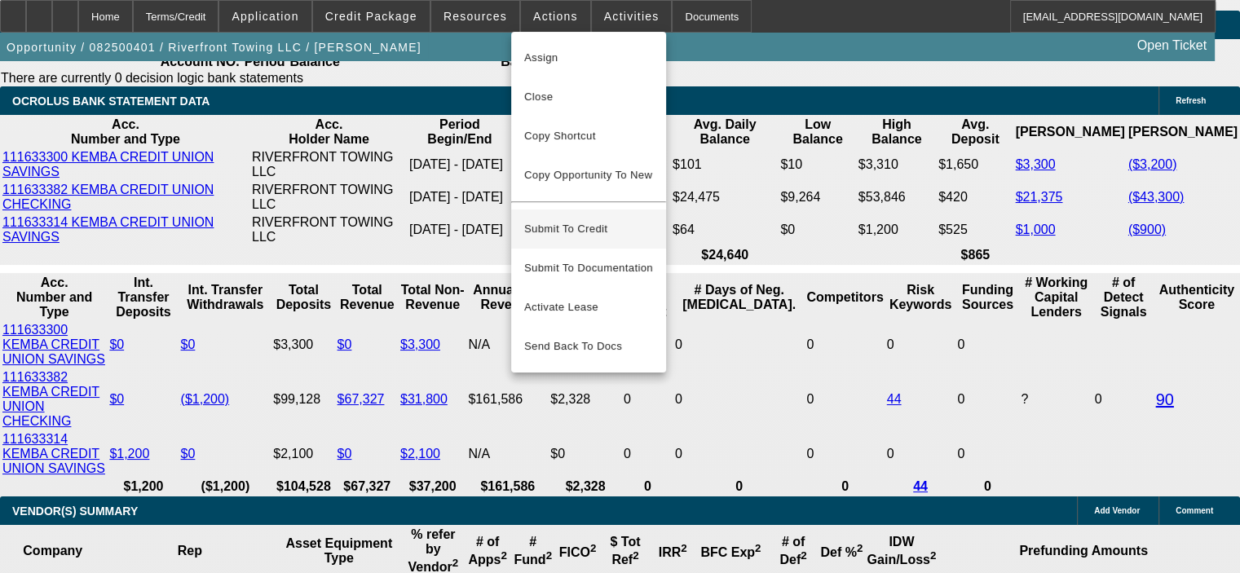
click at [599, 221] on span "Submit To Credit" at bounding box center [588, 229] width 129 height 20
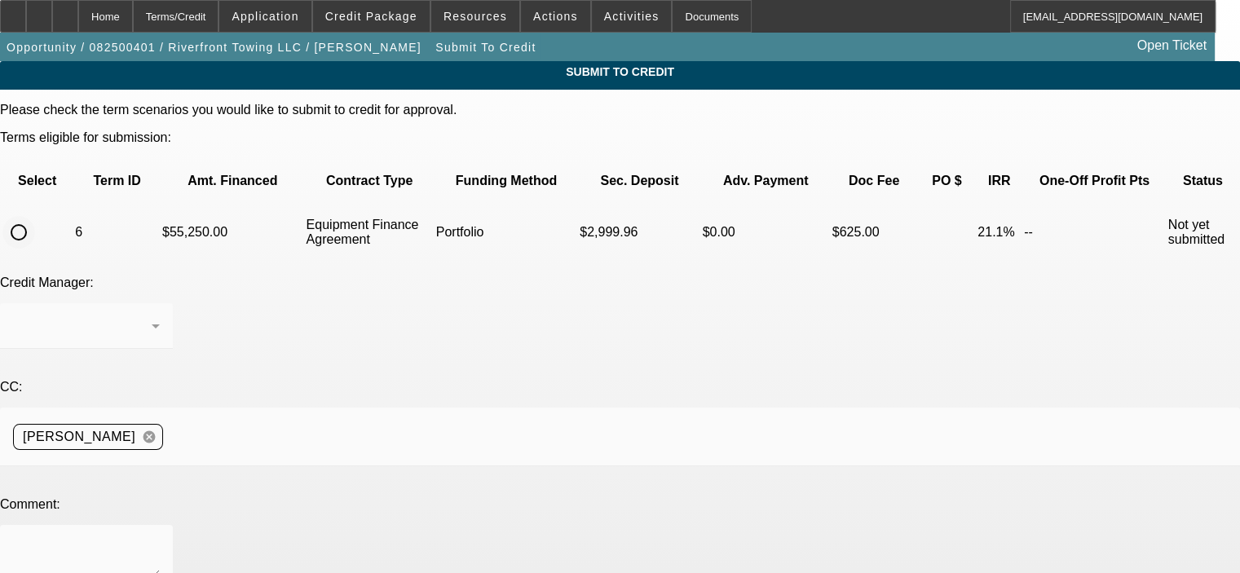
click at [35, 216] on input "radio" at bounding box center [18, 232] width 33 height 33
radio input "true"
click at [152, 316] on div "Arida, George" at bounding box center [82, 326] width 139 height 20
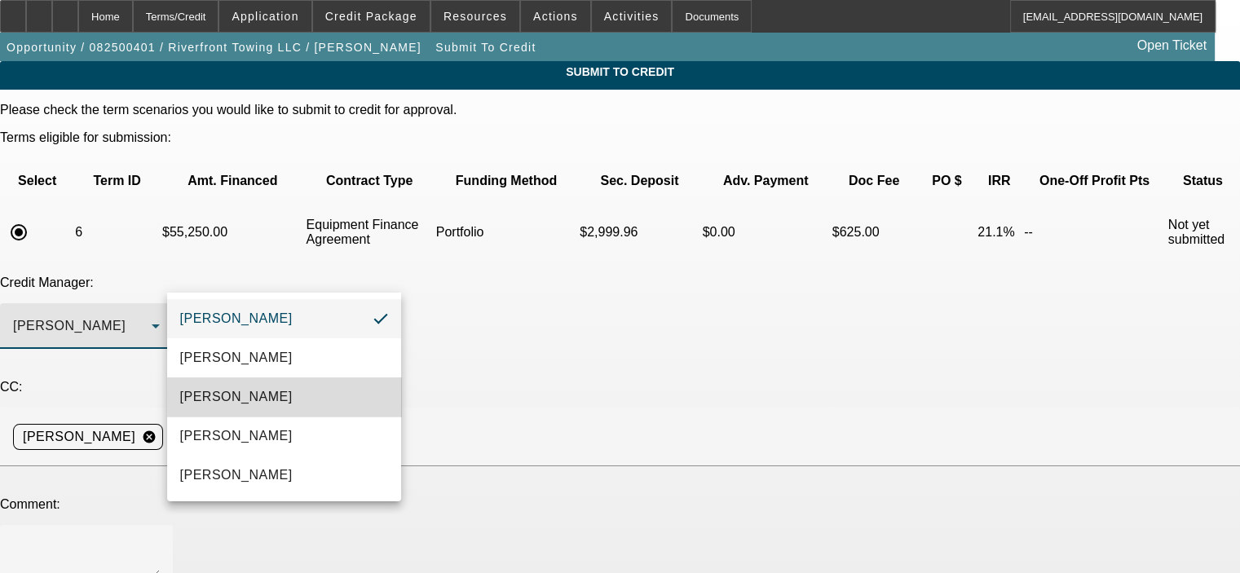
click at [315, 392] on mat-option "[PERSON_NAME]" at bounding box center [284, 396] width 234 height 39
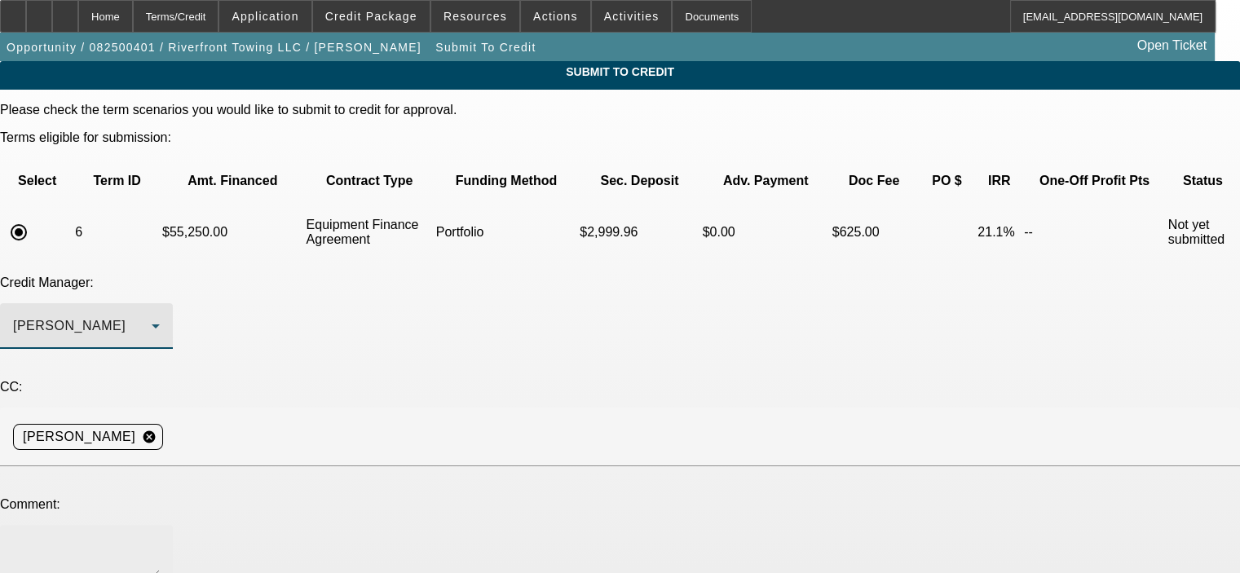
click at [160, 525] on div at bounding box center [86, 557] width 147 height 65
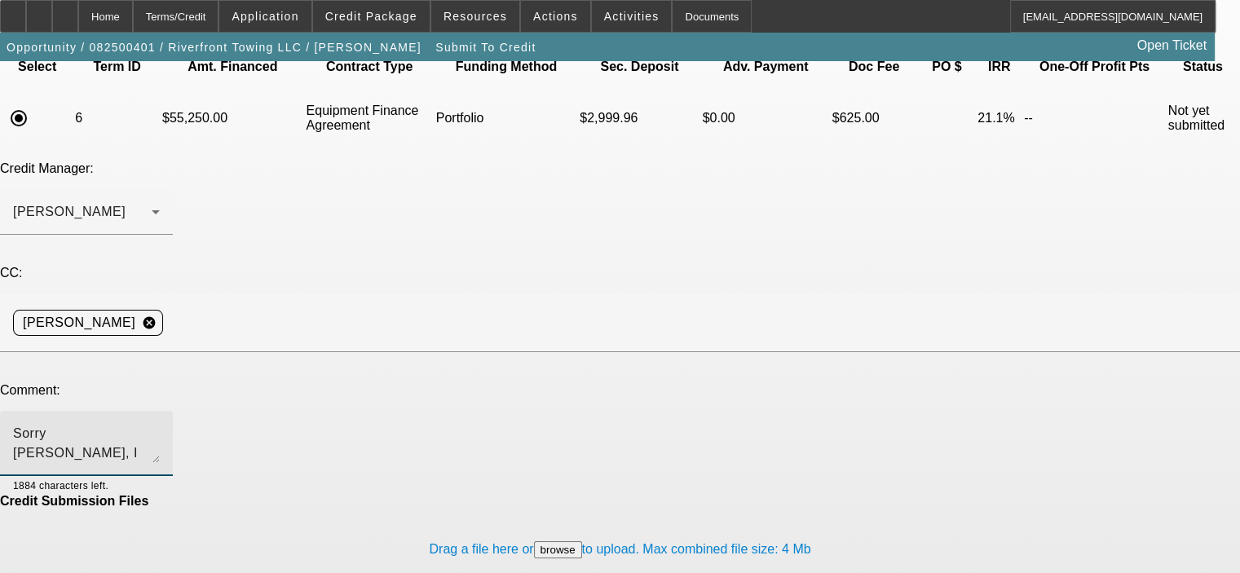
scroll to position [118, 0]
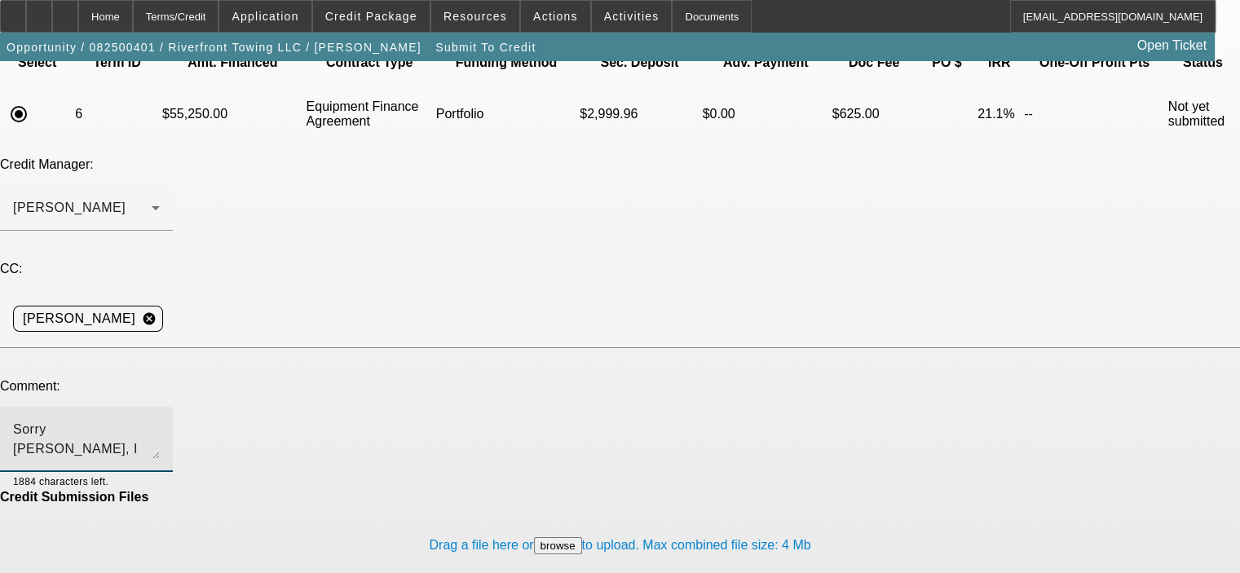
type textarea "Sorry Michael, I forgot to change the balloon payment to 10%, bumped up the run…"
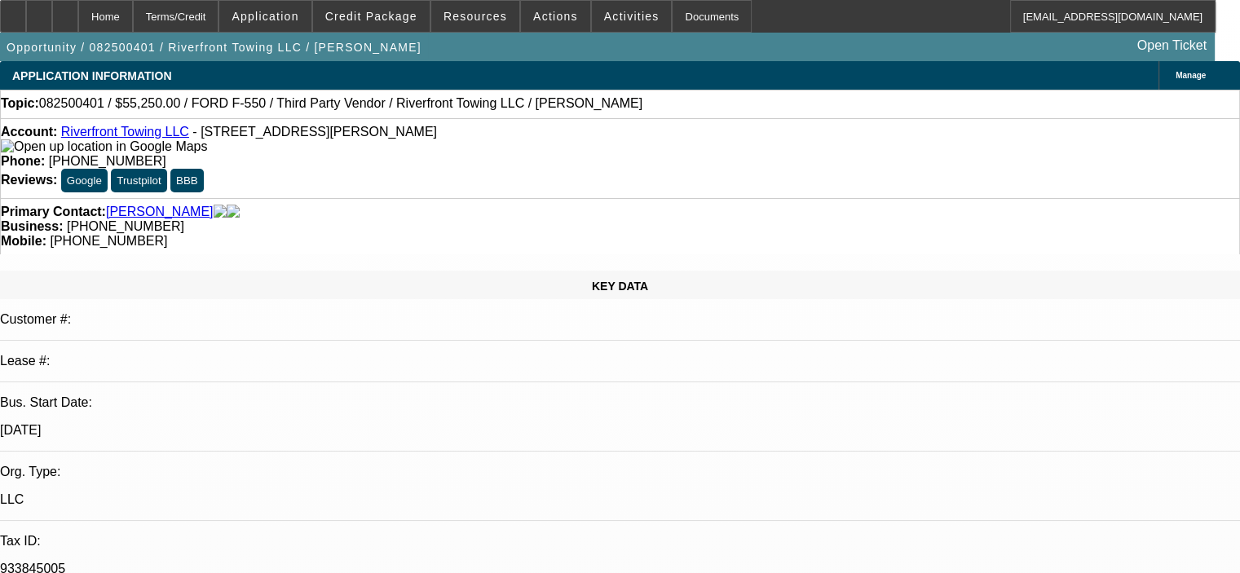
select select "0.15"
select select "2"
select select "0"
select select "6"
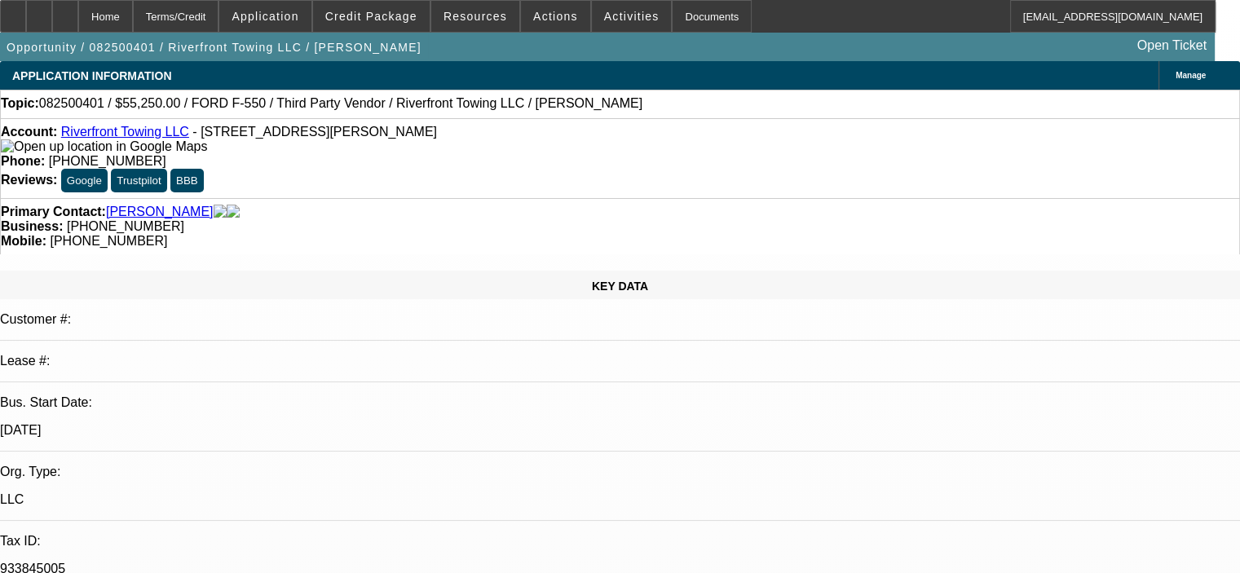
select select "0.15"
select select "2"
select select "0"
select select "6"
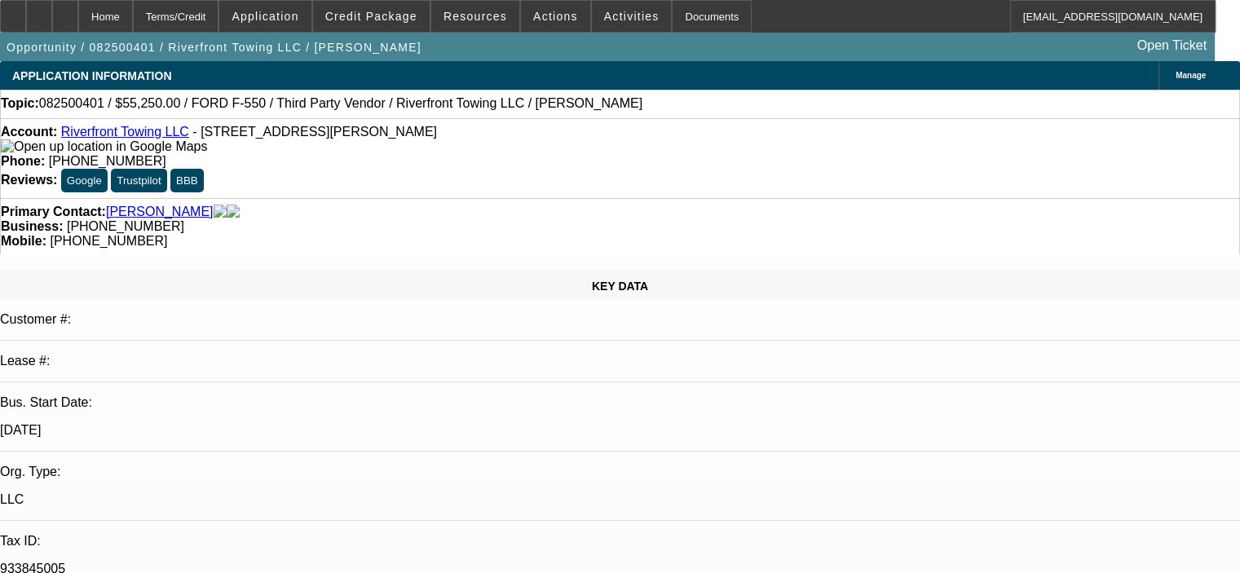
select select "0.15"
select select "2"
select select "0"
select select "6"
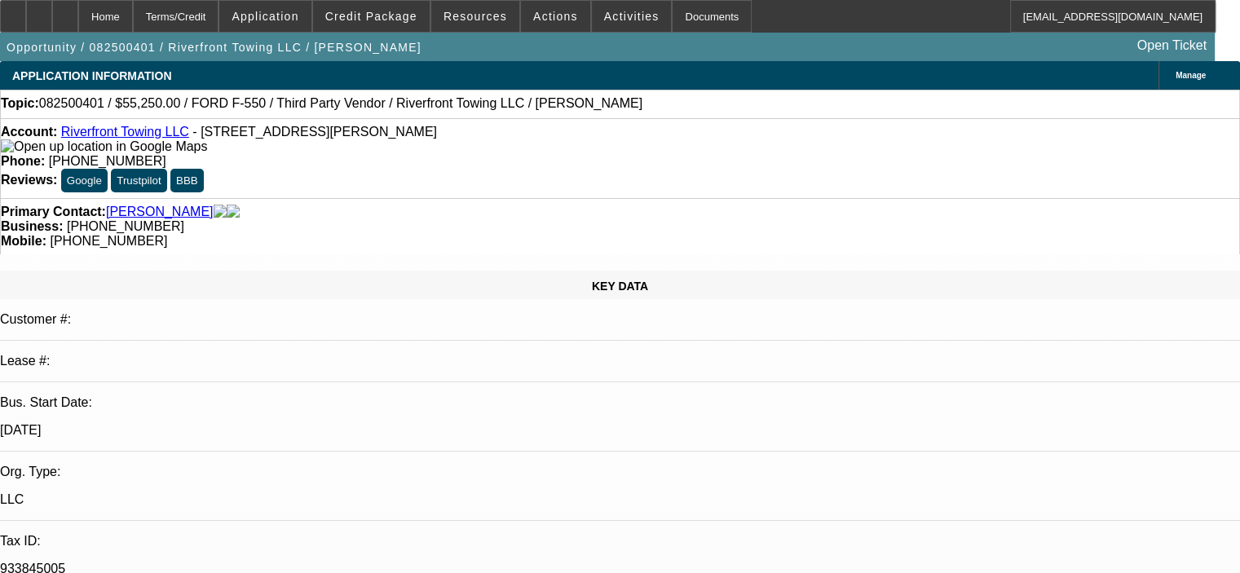
select select "0.15"
select select "2"
select select "0"
select select "6"
